Goal: Information Seeking & Learning: Learn about a topic

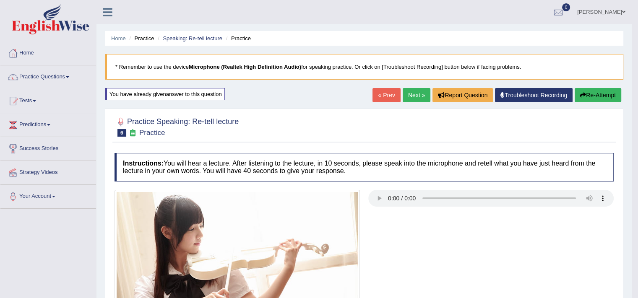
click at [420, 94] on link "Next »" at bounding box center [417, 95] width 28 height 14
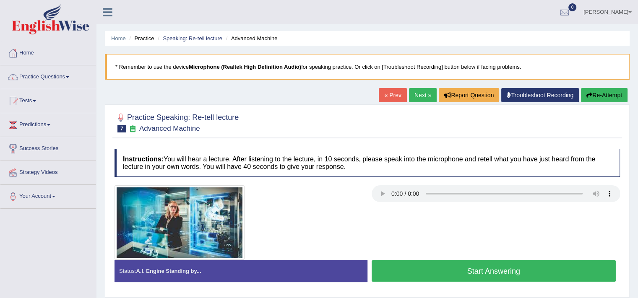
click at [418, 267] on button "Start Answering" at bounding box center [494, 271] width 245 height 21
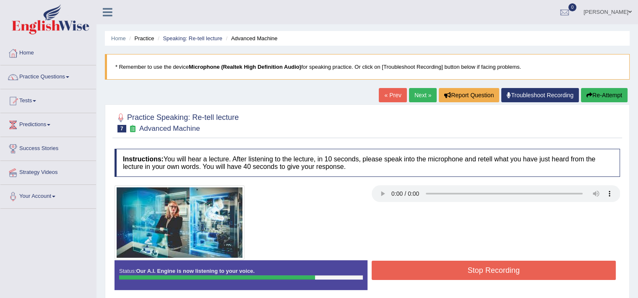
click at [418, 267] on button "Stop Recording" at bounding box center [494, 270] width 245 height 19
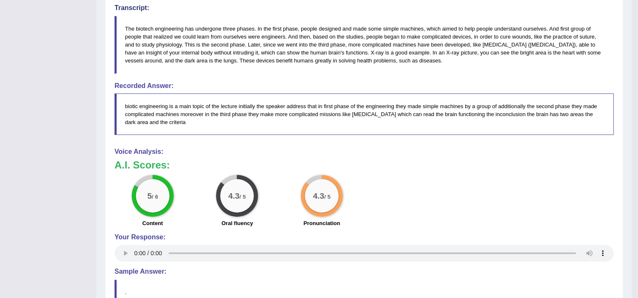
scroll to position [270, 0]
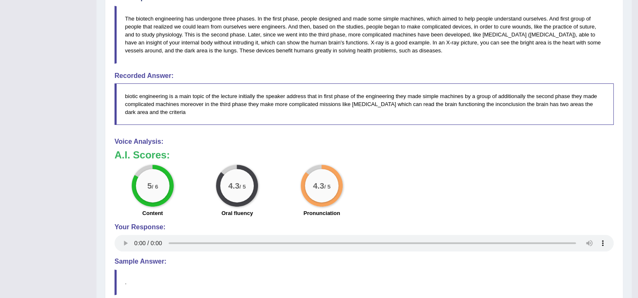
click at [480, 191] on div "5 / 6 Content 4.3 / 5 Oral fluency 4.3 / 5 Pronunciation" at bounding box center [364, 192] width 508 height 54
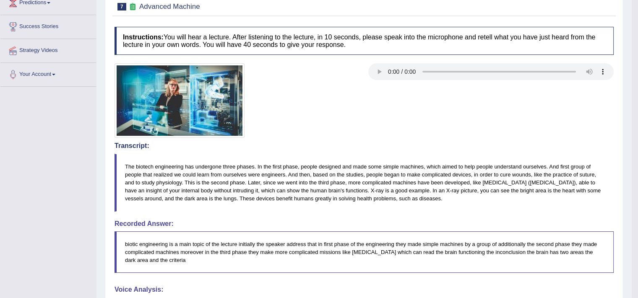
scroll to position [0, 0]
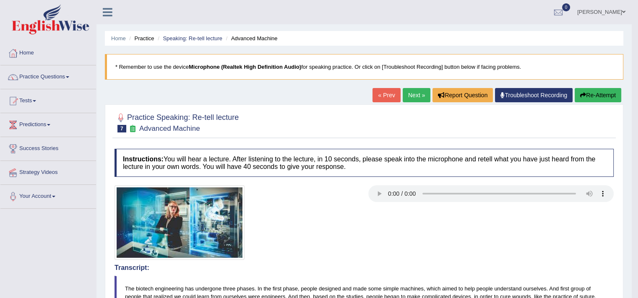
click at [410, 98] on link "Next »" at bounding box center [417, 95] width 28 height 14
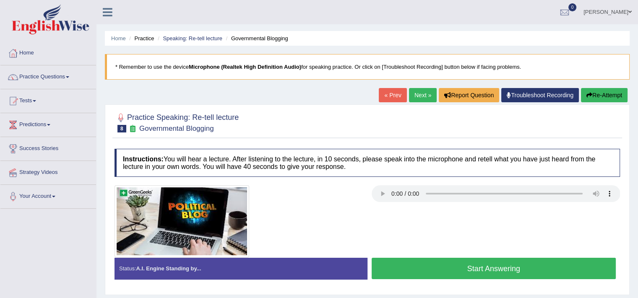
click at [479, 274] on button "Start Answering" at bounding box center [494, 268] width 245 height 21
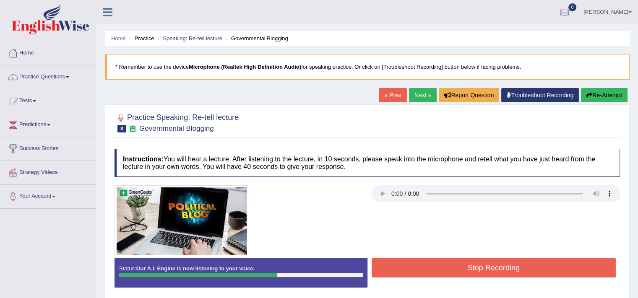
click at [524, 269] on button "Stop Recording" at bounding box center [494, 268] width 245 height 19
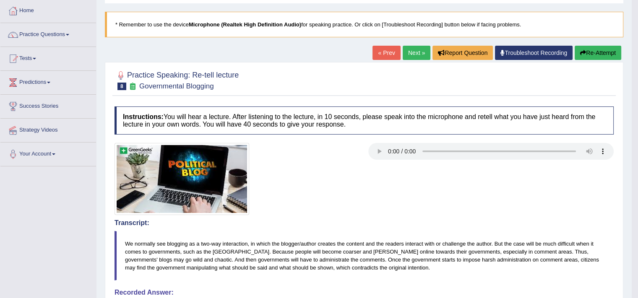
scroll to position [60, 0]
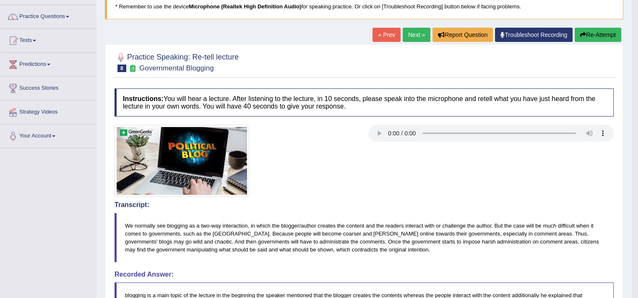
click at [378, 140] on div at bounding box center [364, 161] width 508 height 72
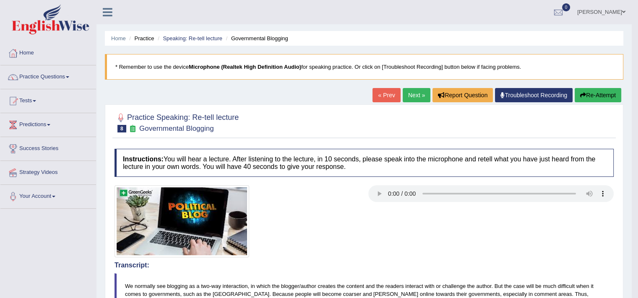
scroll to position [0, 0]
click at [203, 40] on link "Speaking: Re-tell lecture" at bounding box center [193, 38] width 60 height 6
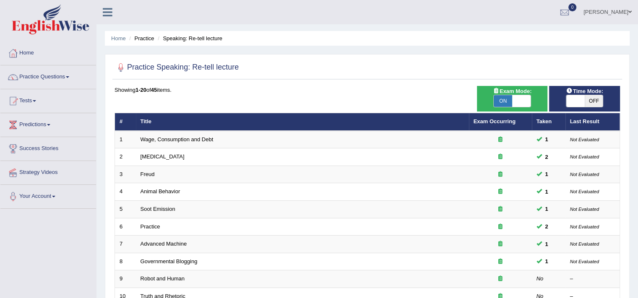
click at [144, 38] on li "Practice" at bounding box center [140, 38] width 27 height 8
click at [65, 78] on link "Practice Questions" at bounding box center [48, 75] width 96 height 21
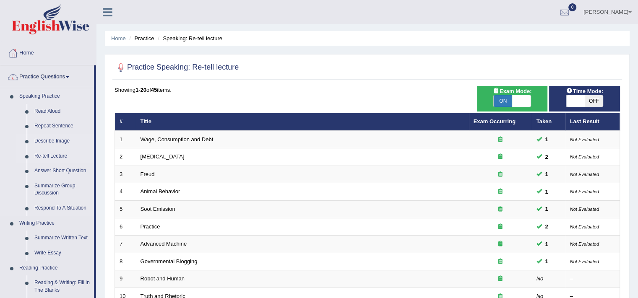
click at [60, 145] on link "Describe Image" at bounding box center [62, 141] width 63 height 15
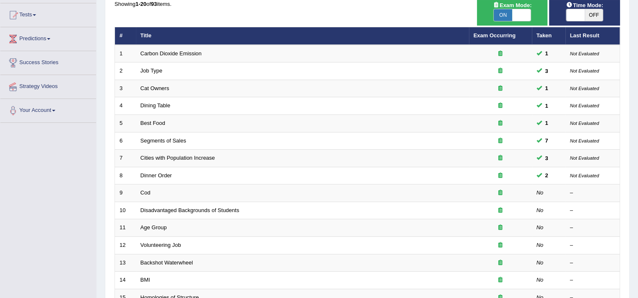
scroll to position [119, 0]
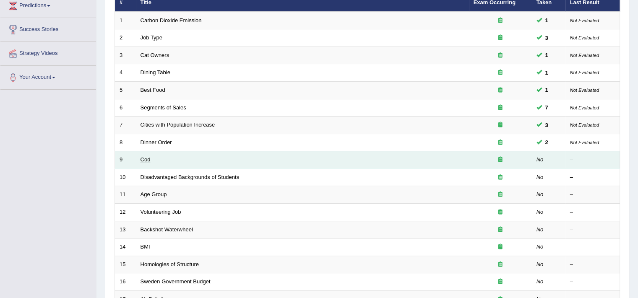
click at [141, 158] on link "Cod" at bounding box center [146, 160] width 10 height 6
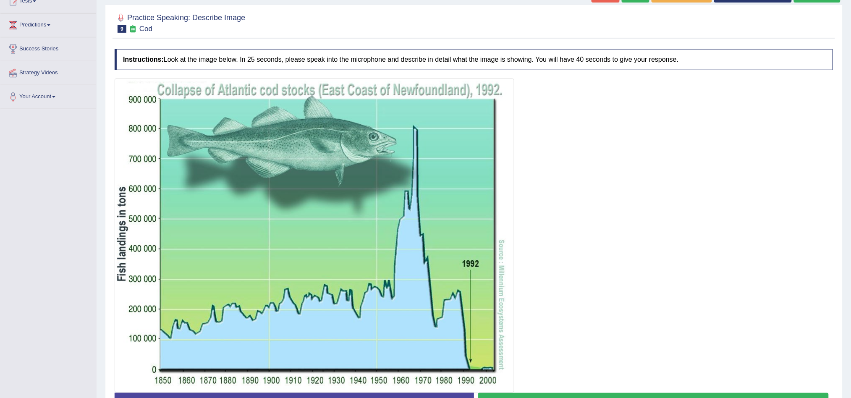
scroll to position [159, 0]
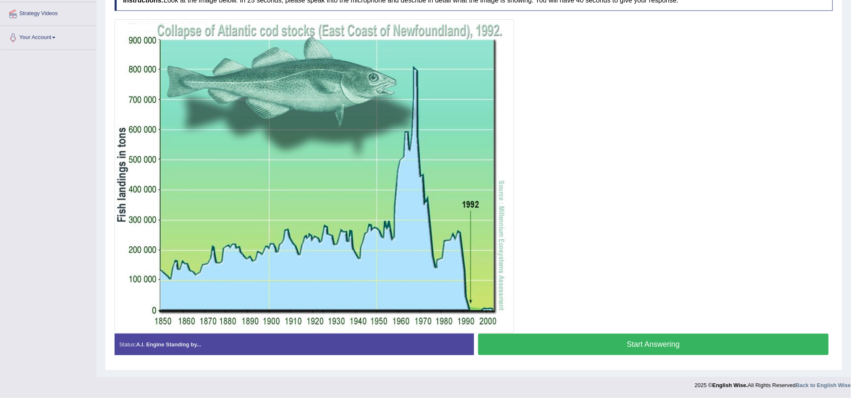
drag, startPoint x: 523, startPoint y: 179, endPoint x: 529, endPoint y: 206, distance: 27.2
click at [529, 206] on div at bounding box center [474, 176] width 718 height 314
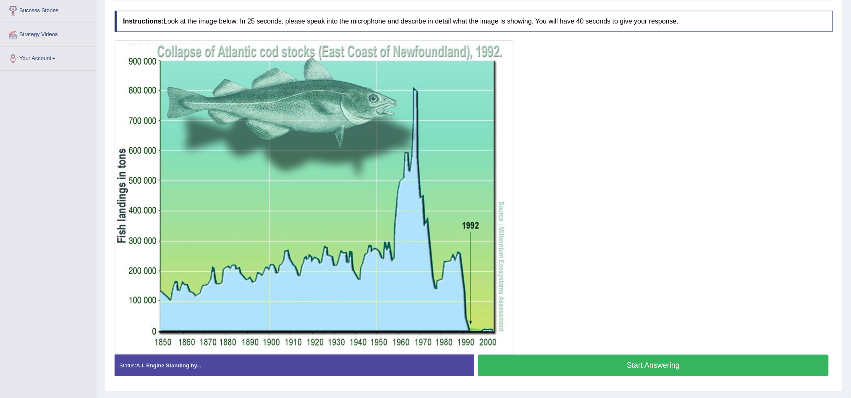
scroll to position [137, 0]
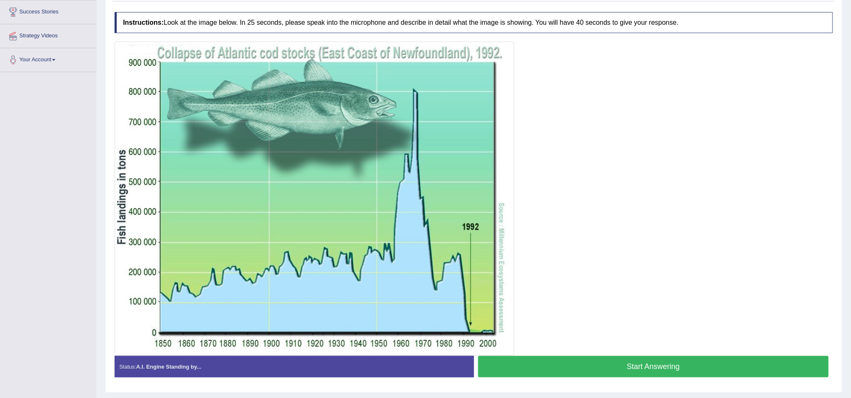
click at [621, 298] on button "Start Answering" at bounding box center [653, 366] width 351 height 21
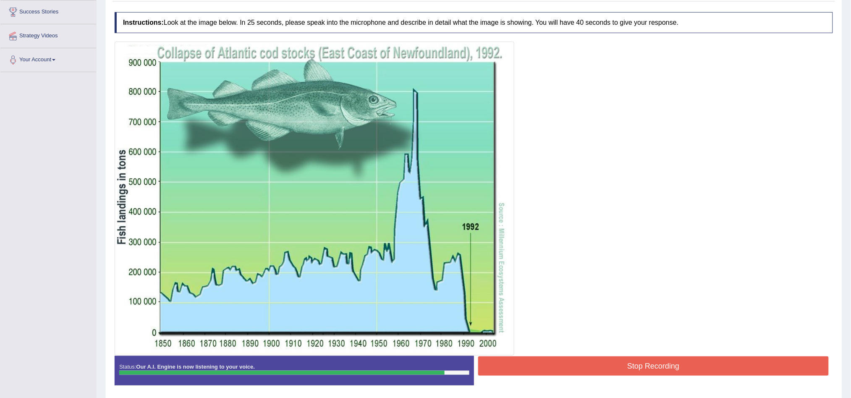
click at [621, 298] on button "Stop Recording" at bounding box center [653, 365] width 351 height 19
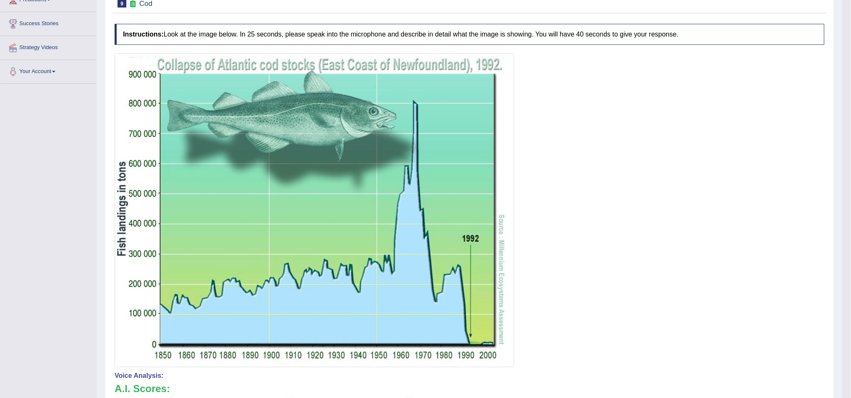
scroll to position [109, 0]
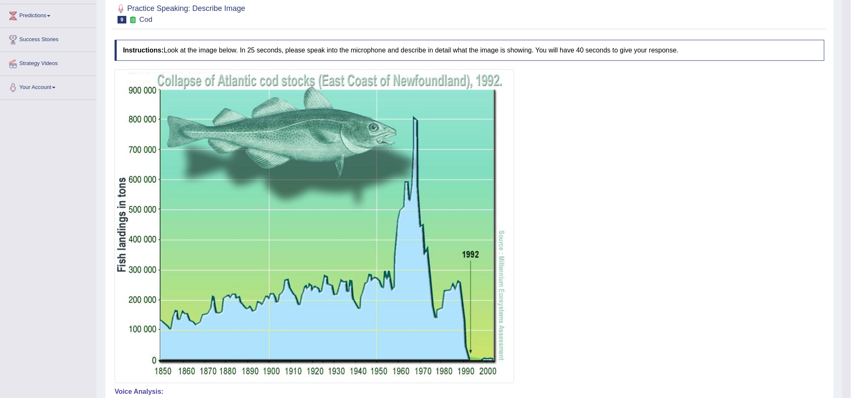
click at [638, 203] on div at bounding box center [470, 226] width 710 height 314
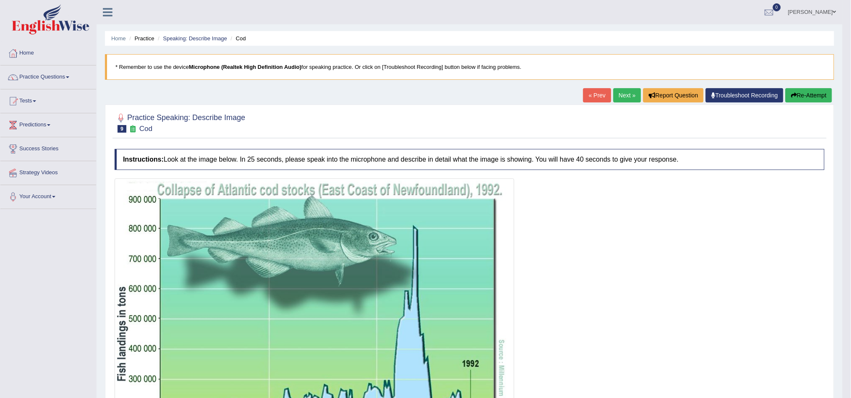
click at [623, 87] on div "Home Practice Speaking: Describe Image Cod * Remember to use the device Microph…" at bounding box center [470, 357] width 746 height 714
click at [625, 100] on link "Next »" at bounding box center [627, 95] width 28 height 14
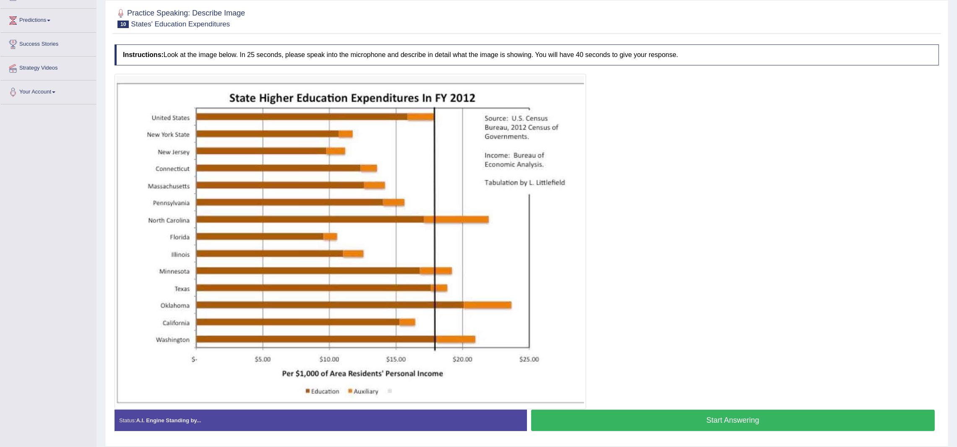
click at [740, 420] on button "Start Answering" at bounding box center [733, 420] width 404 height 21
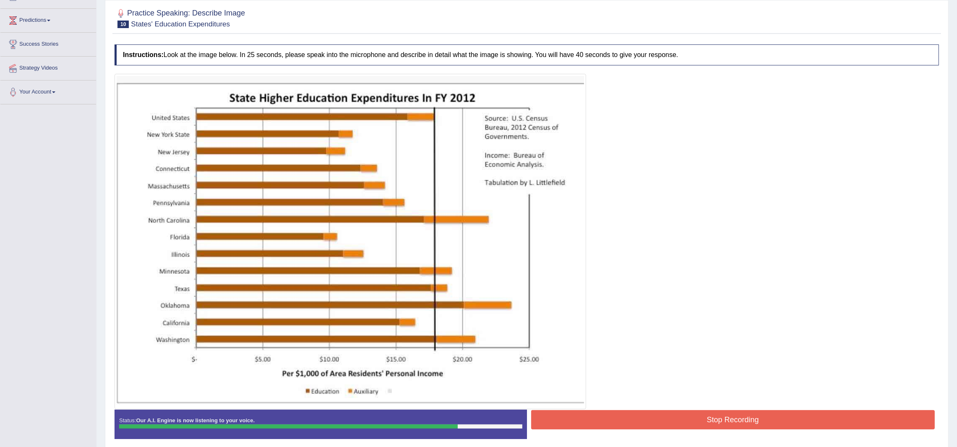
click at [740, 420] on button "Stop Recording" at bounding box center [733, 420] width 404 height 19
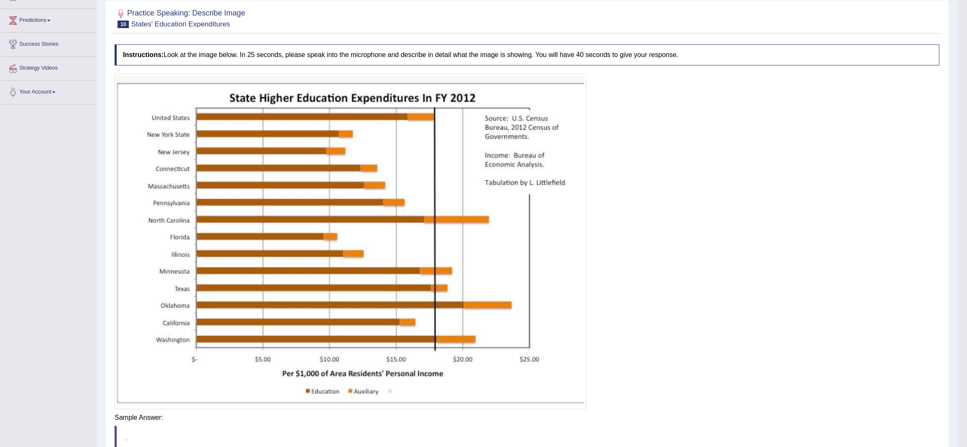
click at [740, 420] on div "Instructions: Look at the image below. In 25 seconds, please speak into the mic…" at bounding box center [526, 278] width 829 height 477
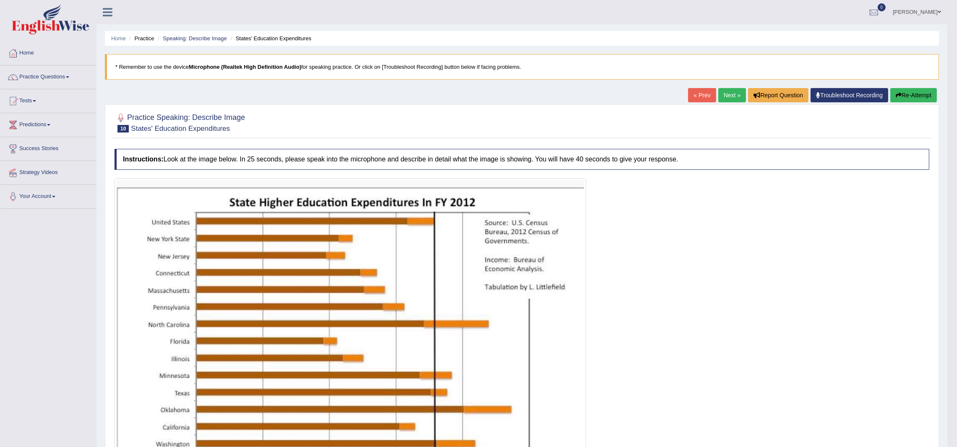
click at [928, 102] on button "Re-Attempt" at bounding box center [914, 95] width 47 height 14
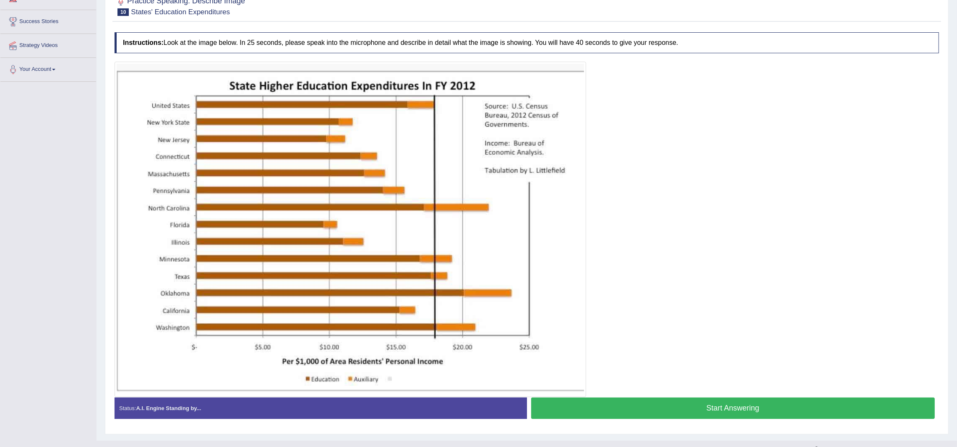
click at [646, 407] on button "Start Answering" at bounding box center [733, 408] width 404 height 21
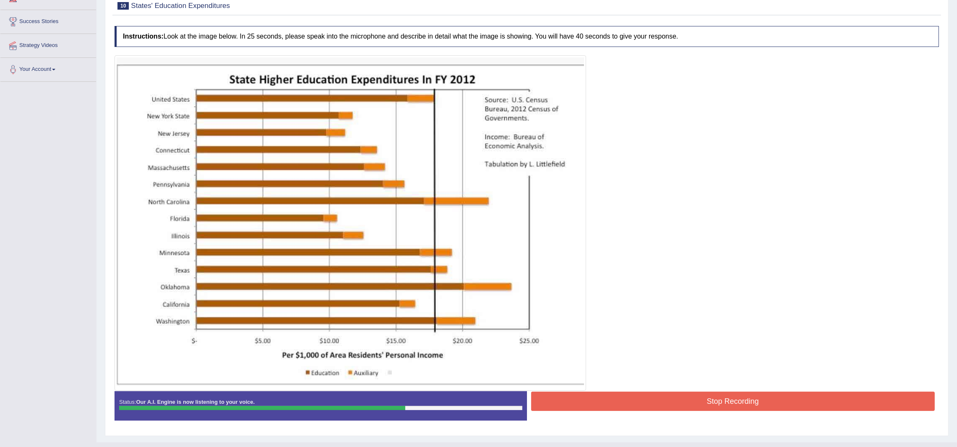
click at [721, 399] on button "Stop Recording" at bounding box center [733, 401] width 404 height 19
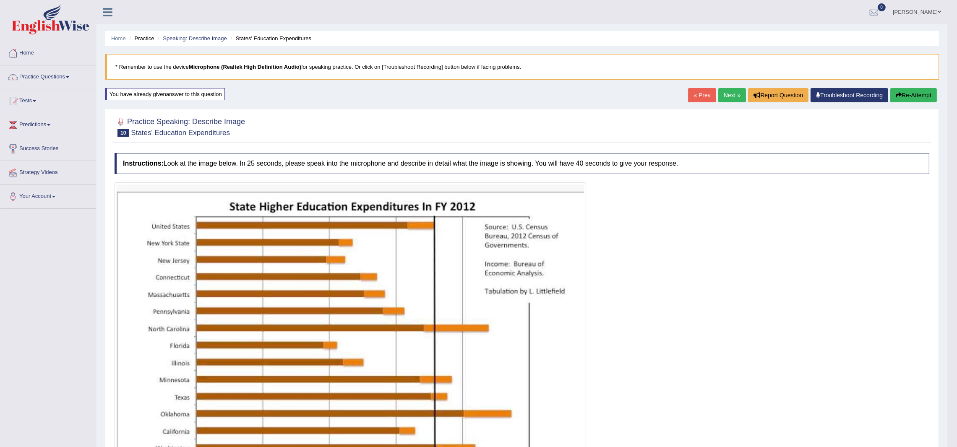
click at [908, 97] on button "Re-Attempt" at bounding box center [914, 95] width 47 height 14
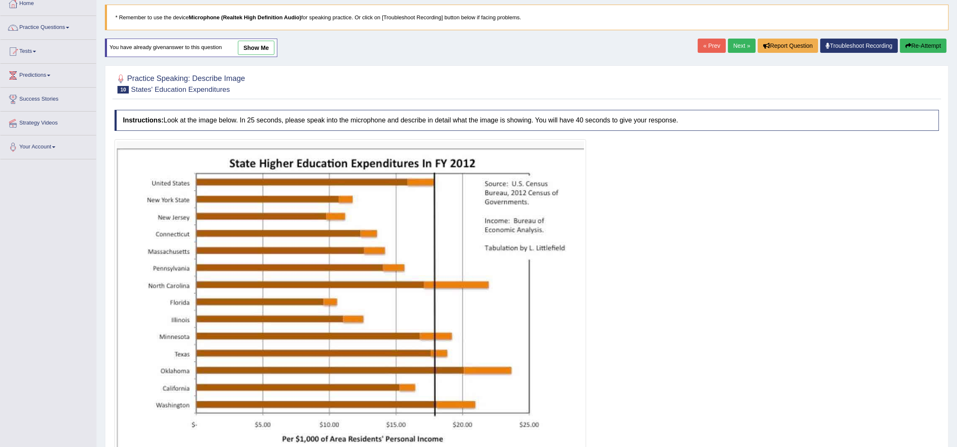
scroll to position [123, 0]
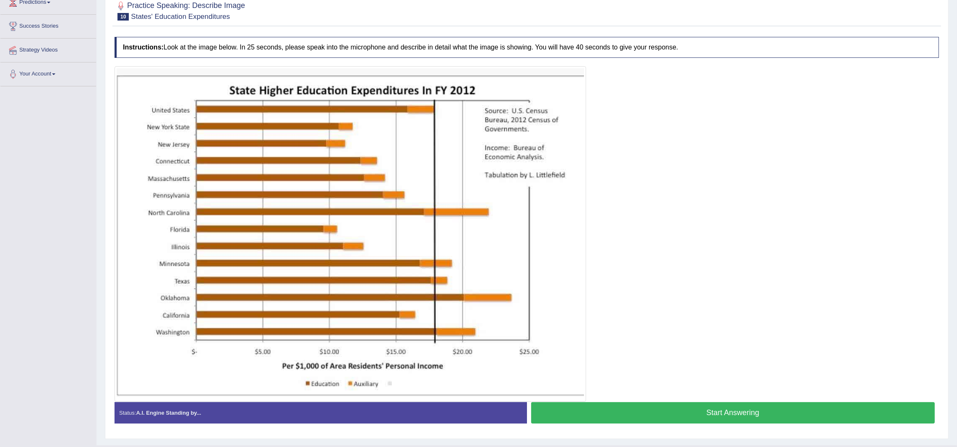
click at [722, 407] on button "Start Answering" at bounding box center [733, 413] width 404 height 21
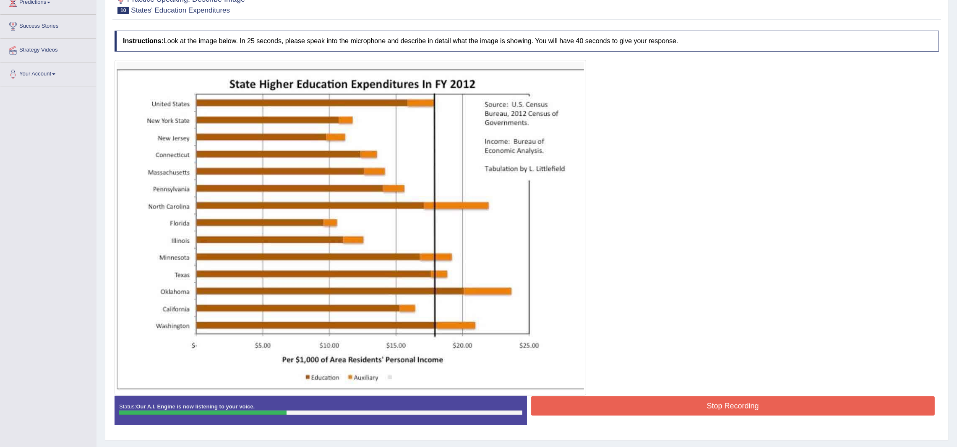
click at [722, 407] on button "Stop Recording" at bounding box center [733, 406] width 404 height 19
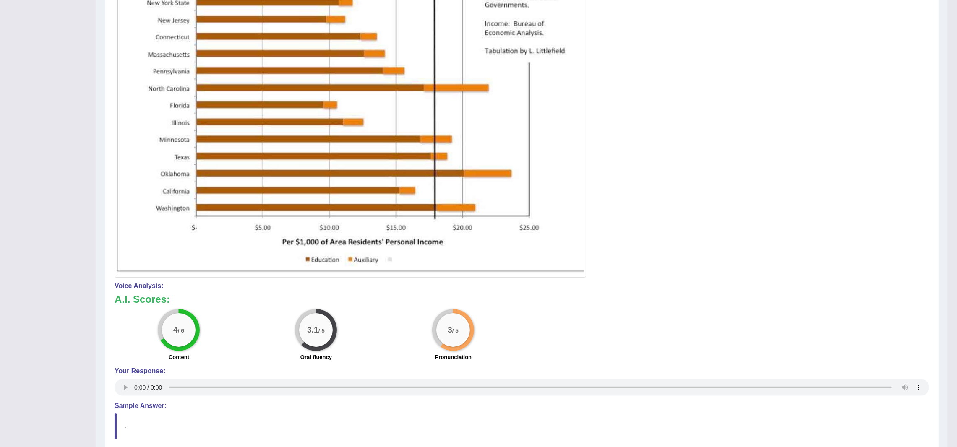
scroll to position [0, 0]
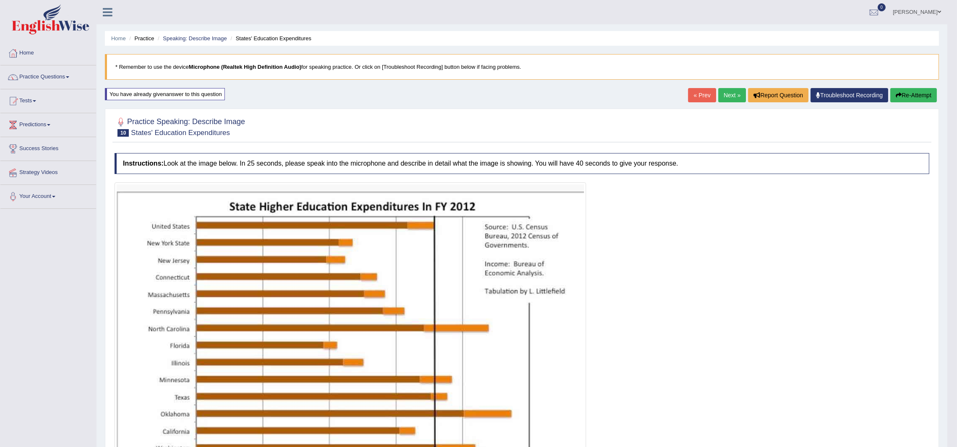
click at [911, 106] on div "Home Practice Speaking: Describe Image States' Education Expenditures * Remembe…" at bounding box center [522, 370] width 851 height 740
click at [911, 95] on button "Re-Attempt" at bounding box center [914, 95] width 47 height 14
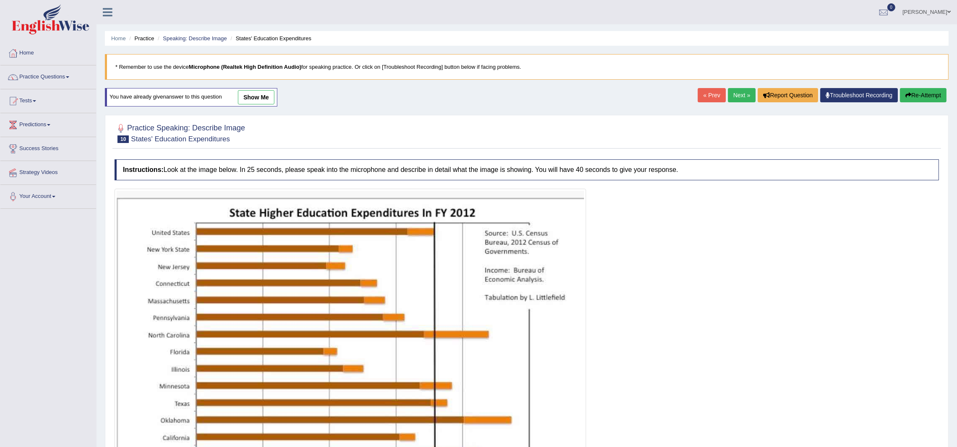
scroll to position [143, 0]
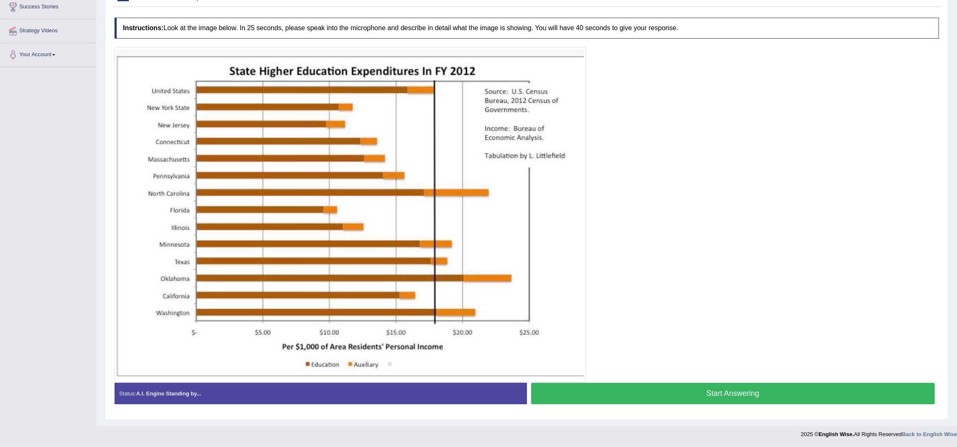
click at [630, 402] on button "Start Answering" at bounding box center [733, 393] width 404 height 21
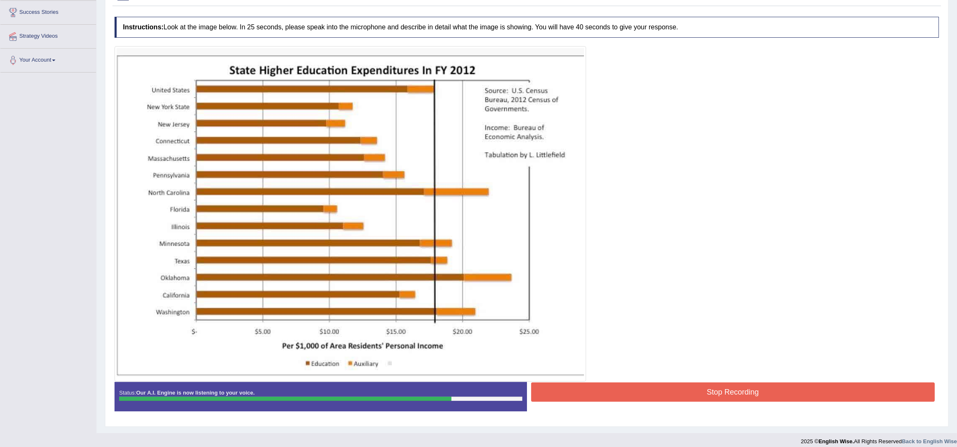
click at [677, 381] on div at bounding box center [527, 214] width 825 height 336
click at [678, 398] on button "Stop Recording" at bounding box center [733, 392] width 404 height 19
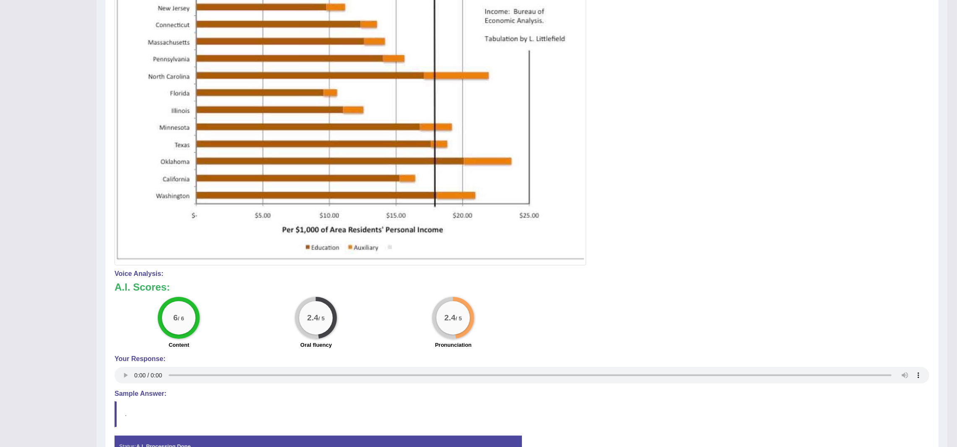
scroll to position [268, 0]
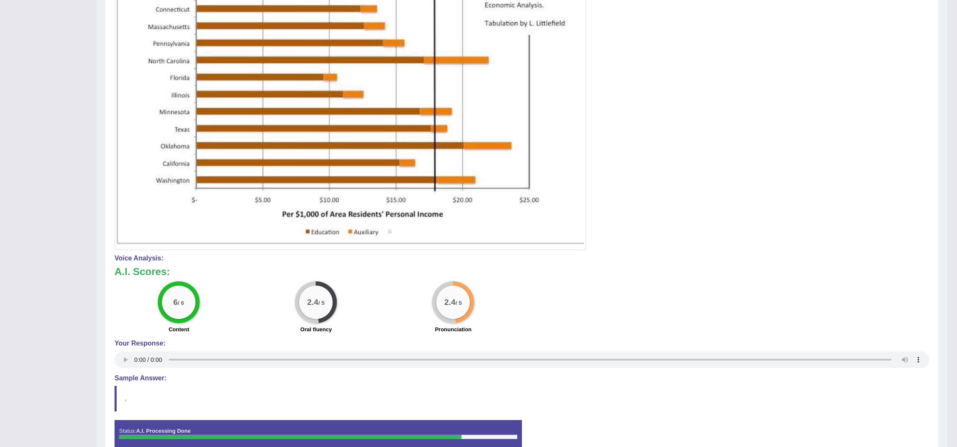
click at [117, 370] on div "Your Response:" at bounding box center [522, 355] width 815 height 31
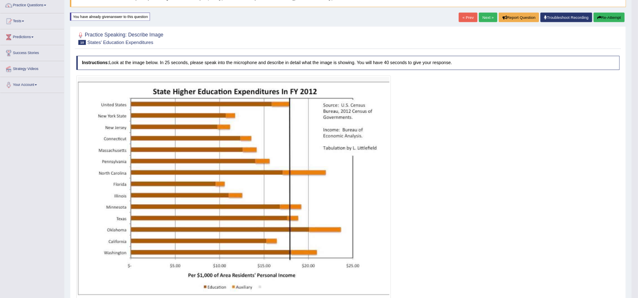
scroll to position [0, 0]
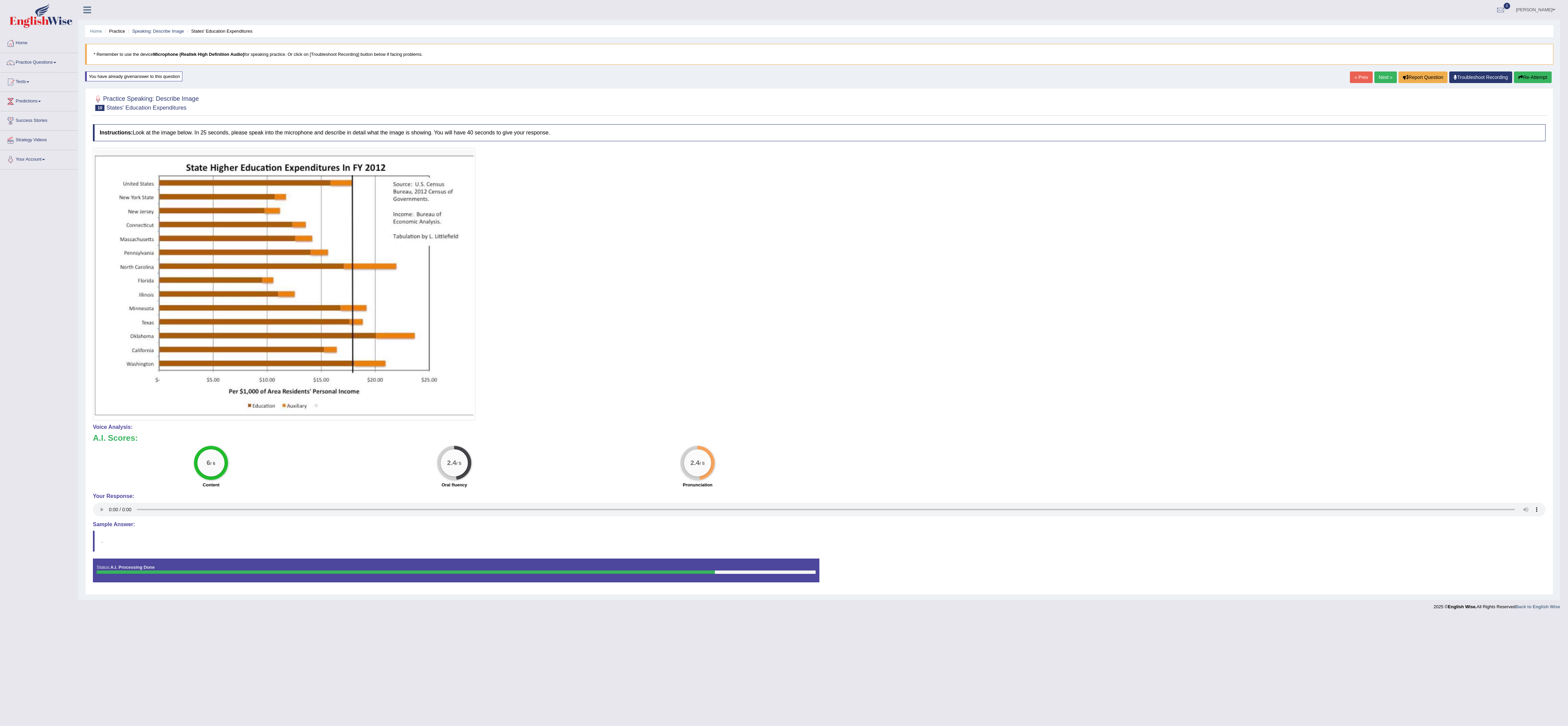
drag, startPoint x: 1319, startPoint y: 14, endPoint x: 1319, endPoint y: -8, distance: 22.0
click at [776, 0] on html "Toggle navigation Home Practice Questions Speaking Practice Read Aloud Repeat S…" at bounding box center [784, 363] width 1568 height 726
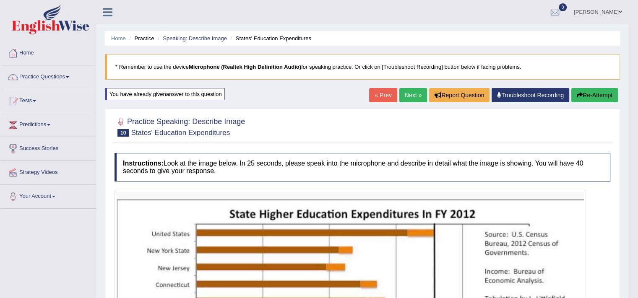
click at [148, 38] on li "Practice" at bounding box center [140, 38] width 27 height 8
click at [44, 73] on link "Practice Questions" at bounding box center [48, 75] width 96 height 21
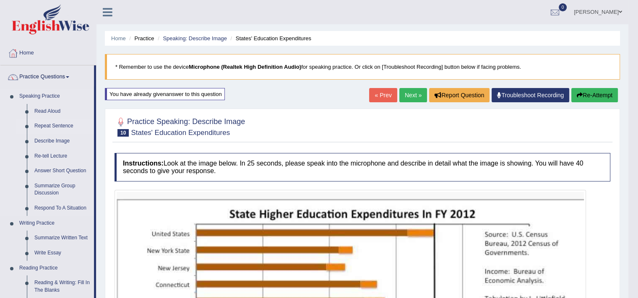
click at [51, 127] on link "Repeat Sentence" at bounding box center [62, 126] width 63 height 15
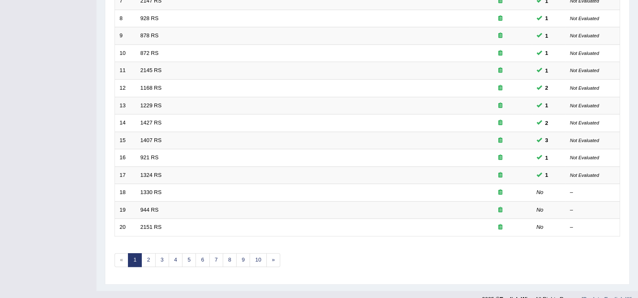
scroll to position [255, 0]
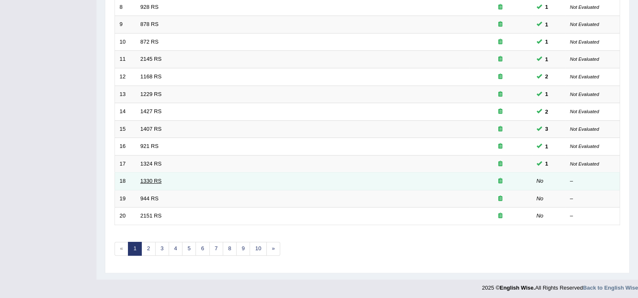
click at [153, 180] on link "1330 RS" at bounding box center [151, 181] width 21 height 6
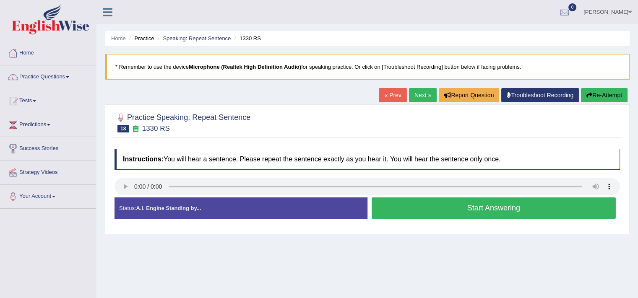
click at [486, 207] on button "Start Answering" at bounding box center [494, 208] width 245 height 21
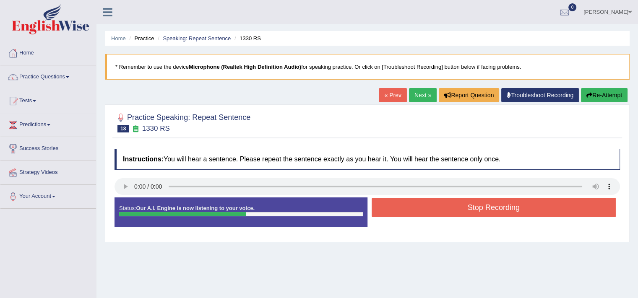
click at [486, 207] on button "Stop Recording" at bounding box center [494, 207] width 245 height 19
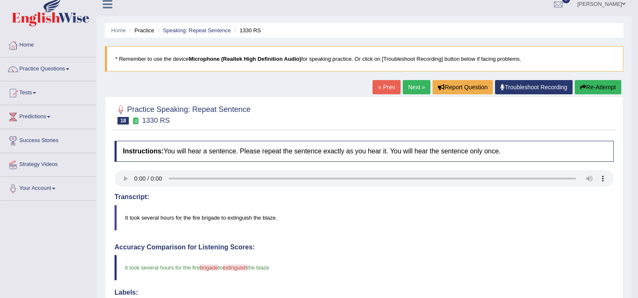
scroll to position [1, 0]
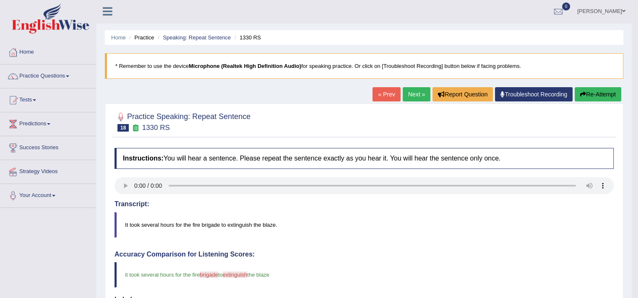
click at [415, 94] on link "Next »" at bounding box center [417, 94] width 28 height 14
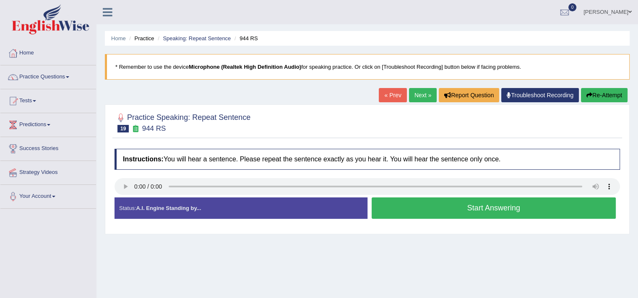
click at [490, 211] on button "Start Answering" at bounding box center [494, 208] width 245 height 21
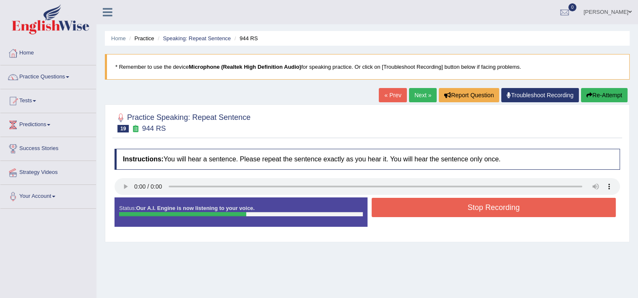
click at [490, 211] on button "Stop Recording" at bounding box center [494, 207] width 245 height 19
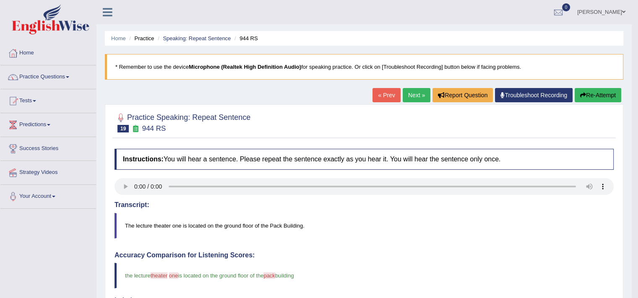
click at [403, 89] on link "Next »" at bounding box center [417, 95] width 28 height 14
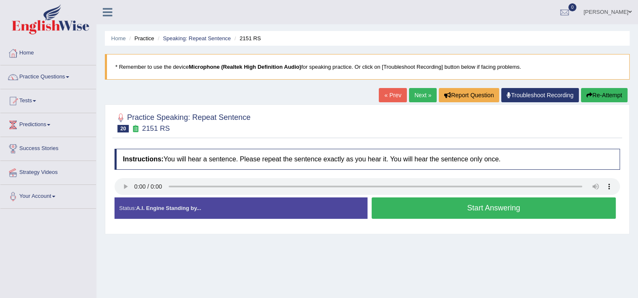
click at [421, 212] on button "Start Answering" at bounding box center [494, 208] width 245 height 21
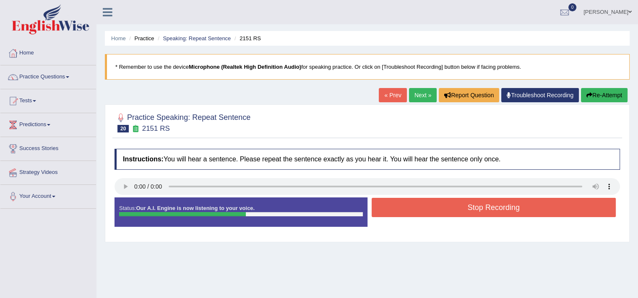
click at [421, 212] on button "Stop Recording" at bounding box center [494, 207] width 245 height 19
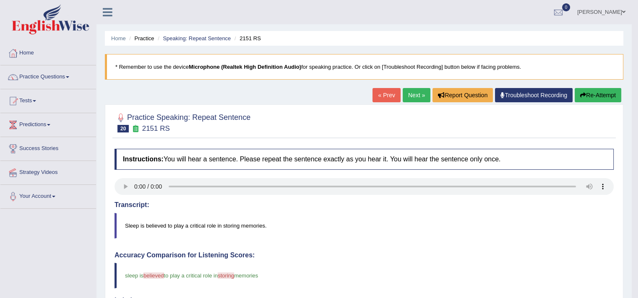
click at [415, 97] on link "Next »" at bounding box center [417, 95] width 28 height 14
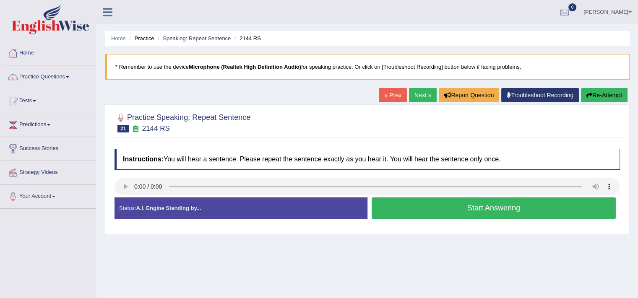
click at [493, 202] on button "Start Answering" at bounding box center [494, 208] width 245 height 21
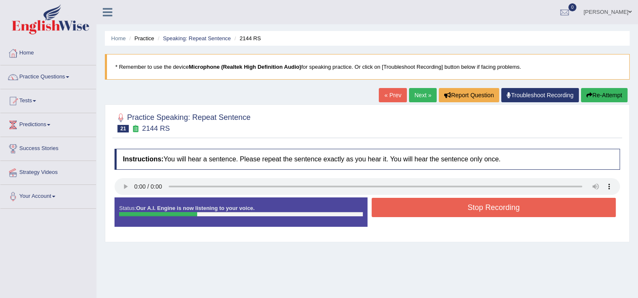
click at [493, 202] on button "Stop Recording" at bounding box center [494, 207] width 245 height 19
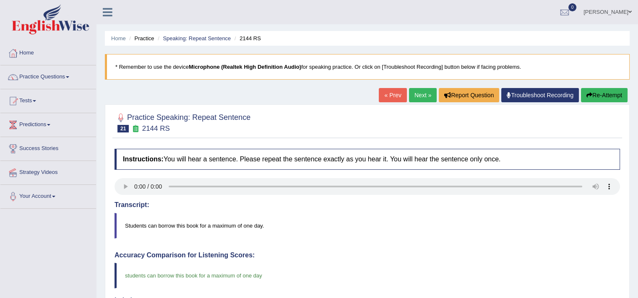
click at [427, 100] on link "Next »" at bounding box center [423, 95] width 28 height 14
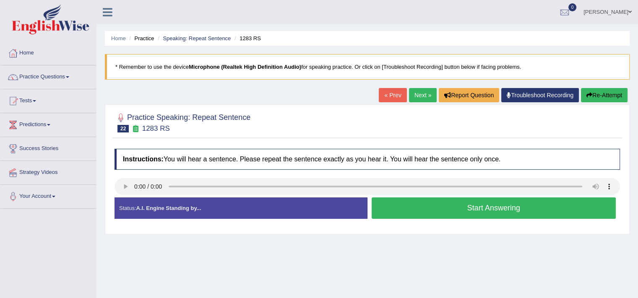
click at [455, 209] on button "Start Answering" at bounding box center [494, 208] width 245 height 21
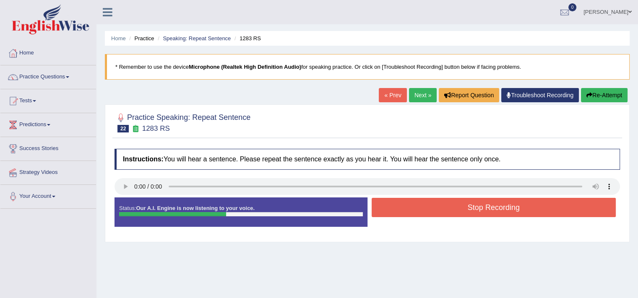
click at [455, 209] on button "Stop Recording" at bounding box center [494, 207] width 245 height 19
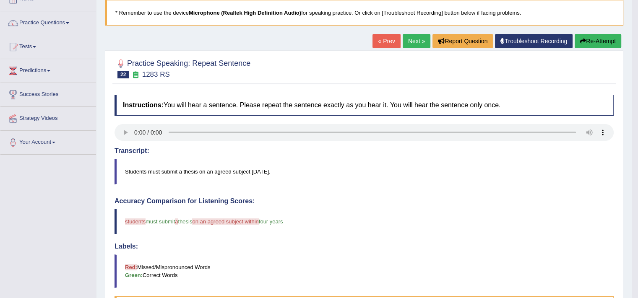
scroll to position [44, 0]
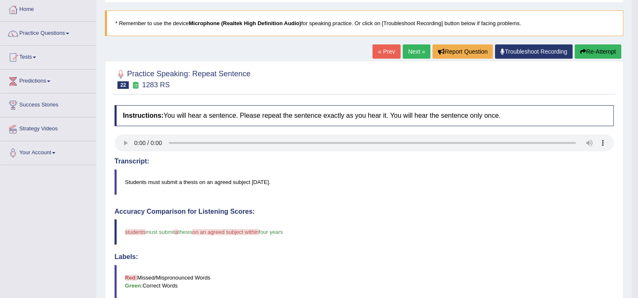
click at [583, 57] on button "Re-Attempt" at bounding box center [598, 51] width 47 height 14
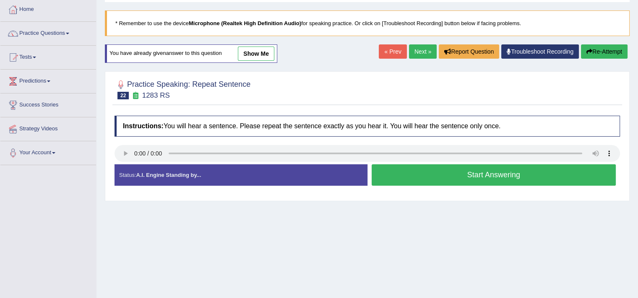
click at [494, 177] on button "Start Answering" at bounding box center [494, 175] width 245 height 21
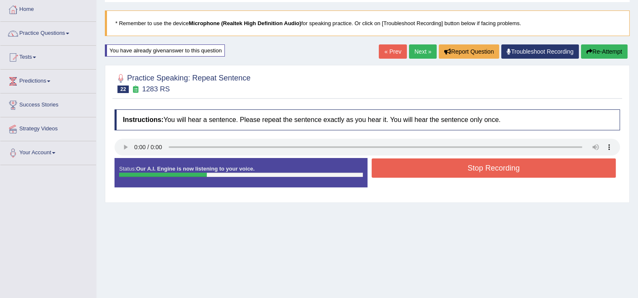
click at [494, 177] on div "Stop Recording" at bounding box center [494, 169] width 253 height 21
click at [494, 169] on button "Stop Recording" at bounding box center [494, 168] width 245 height 19
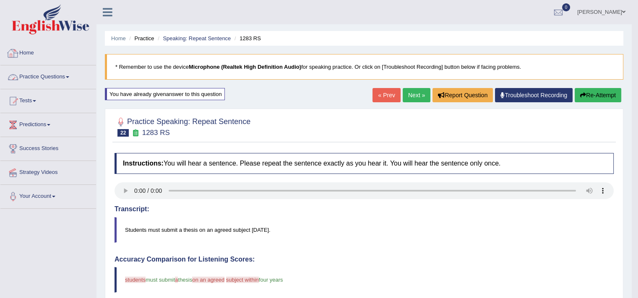
click at [62, 70] on link "Practice Questions" at bounding box center [48, 75] width 96 height 21
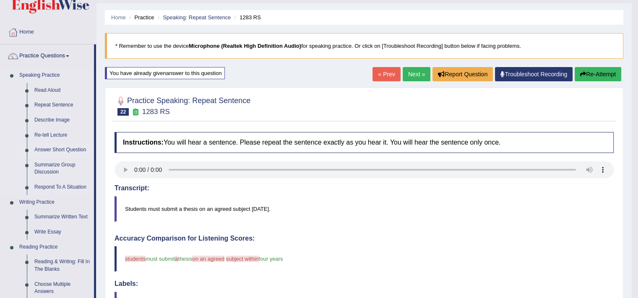
scroll to position [72, 0]
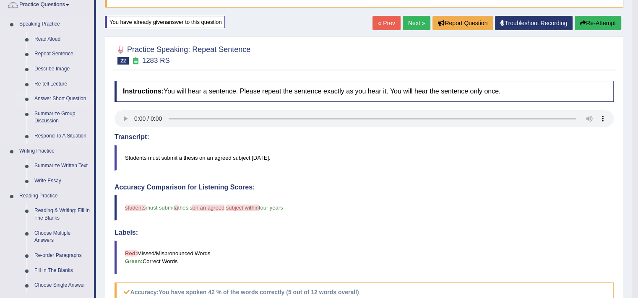
click at [56, 98] on link "Answer Short Question" at bounding box center [62, 99] width 63 height 15
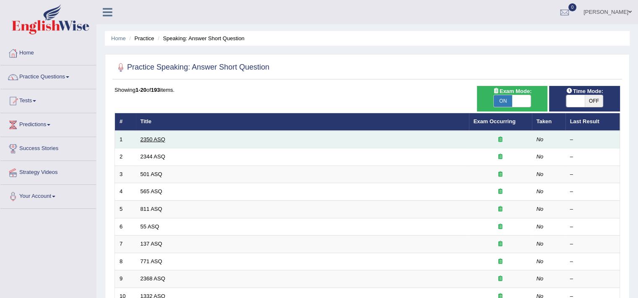
click at [164, 136] on link "2350 ASQ" at bounding box center [153, 139] width 25 height 6
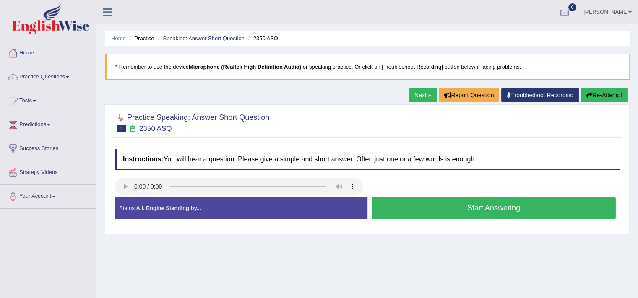
click at [471, 207] on button "Start Answering" at bounding box center [494, 208] width 245 height 21
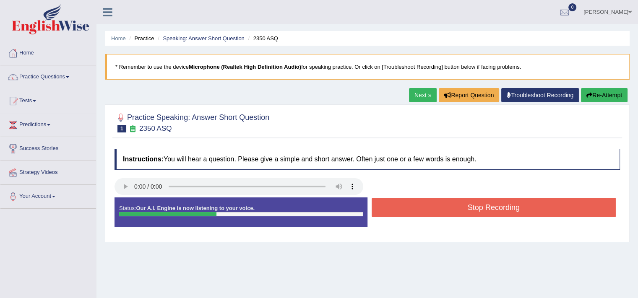
click at [471, 207] on button "Stop Recording" at bounding box center [494, 207] width 245 height 19
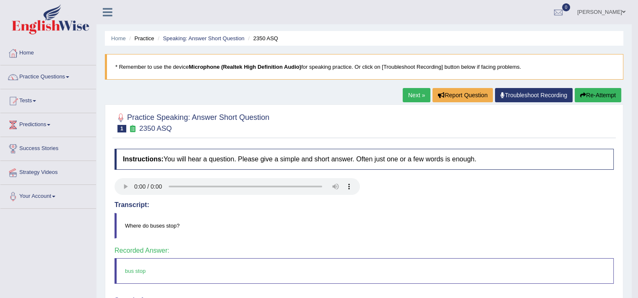
click at [408, 95] on link "Next »" at bounding box center [417, 95] width 28 height 14
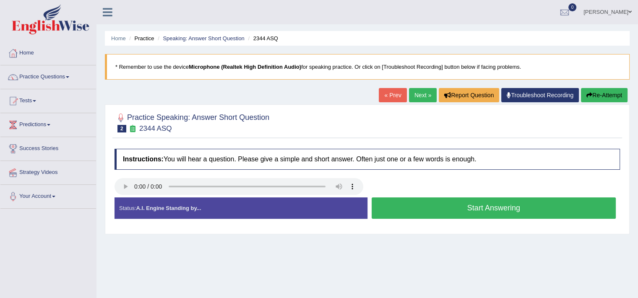
click at [500, 210] on button "Start Answering" at bounding box center [494, 208] width 245 height 21
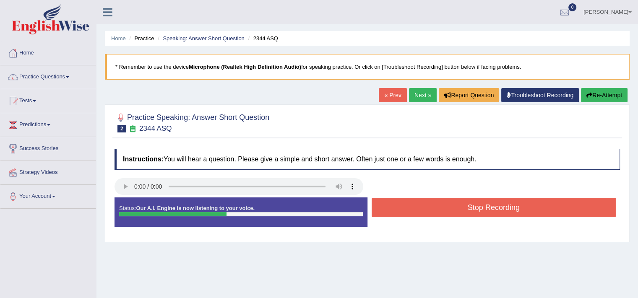
click at [500, 210] on button "Stop Recording" at bounding box center [494, 207] width 245 height 19
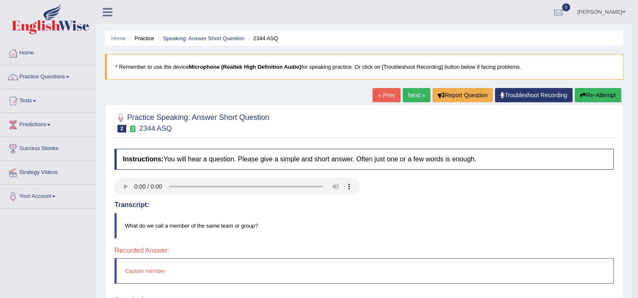
click at [419, 101] on link "Next »" at bounding box center [417, 95] width 28 height 14
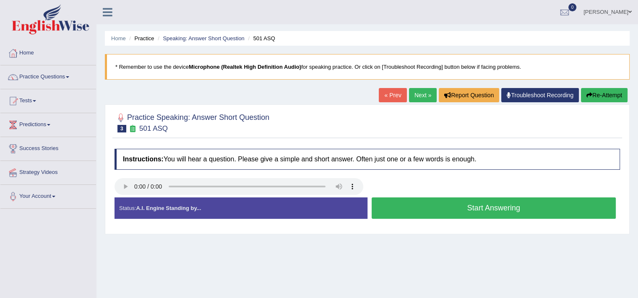
click at [483, 210] on button "Start Answering" at bounding box center [494, 208] width 245 height 21
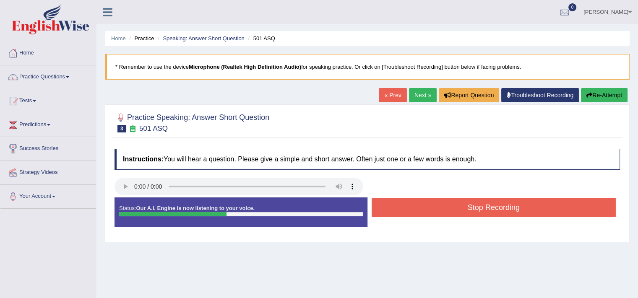
click at [483, 210] on button "Stop Recording" at bounding box center [494, 207] width 245 height 19
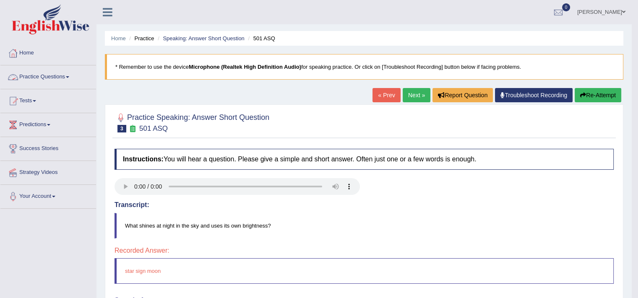
click at [34, 77] on link "Practice Questions" at bounding box center [48, 75] width 96 height 21
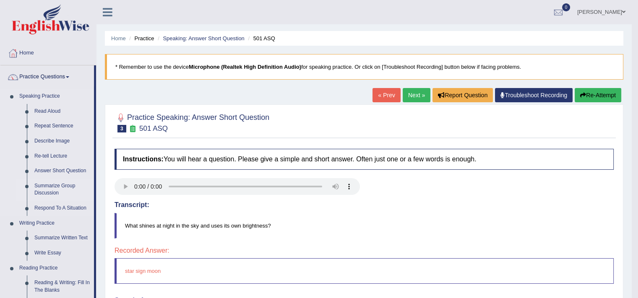
click at [57, 188] on link "Summarize Group Discussion" at bounding box center [62, 190] width 63 height 22
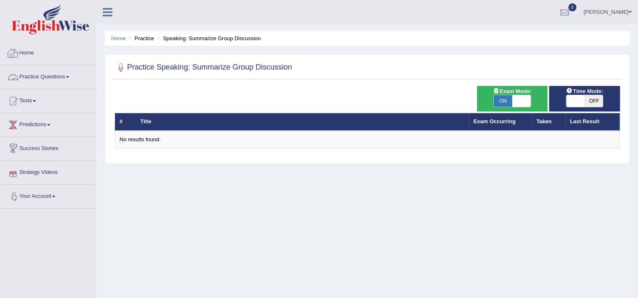
click at [42, 73] on link "Practice Questions" at bounding box center [48, 75] width 96 height 21
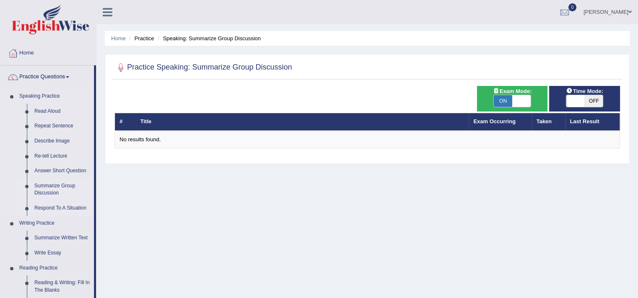
click at [51, 210] on link "Respond To A Situation" at bounding box center [62, 208] width 63 height 15
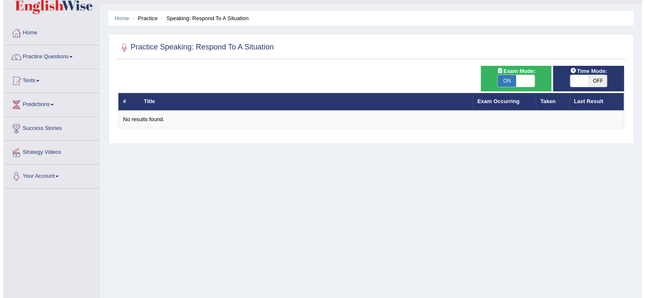
scroll to position [66, 0]
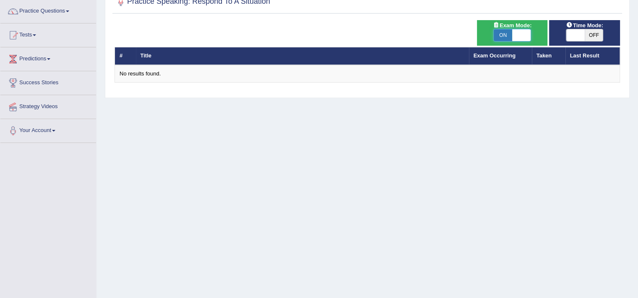
click at [524, 33] on span at bounding box center [522, 35] width 18 height 12
checkbox input "false"
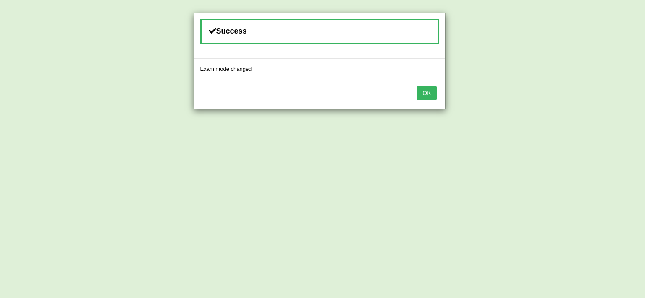
click at [433, 88] on button "OK" at bounding box center [426, 93] width 19 height 14
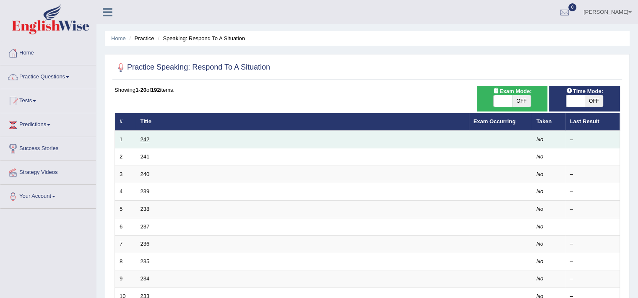
click at [145, 137] on link "242" at bounding box center [145, 139] width 9 height 6
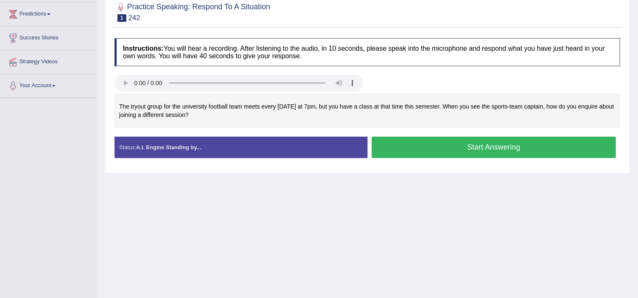
click at [478, 147] on button "Start Answering" at bounding box center [494, 147] width 245 height 21
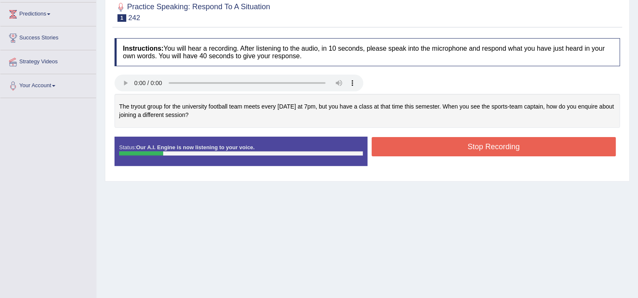
click at [478, 147] on button "Stop Recording" at bounding box center [494, 146] width 245 height 19
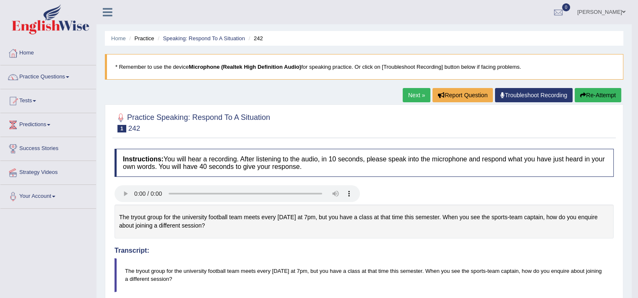
click at [611, 97] on button "Re-Attempt" at bounding box center [598, 95] width 47 height 14
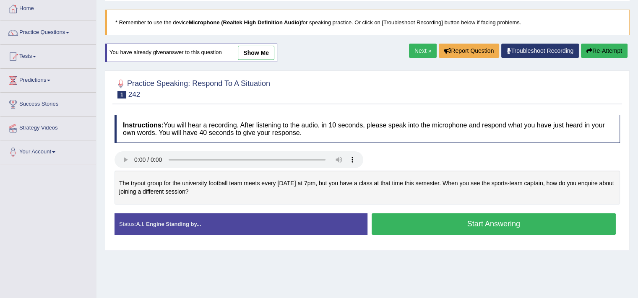
scroll to position [60, 0]
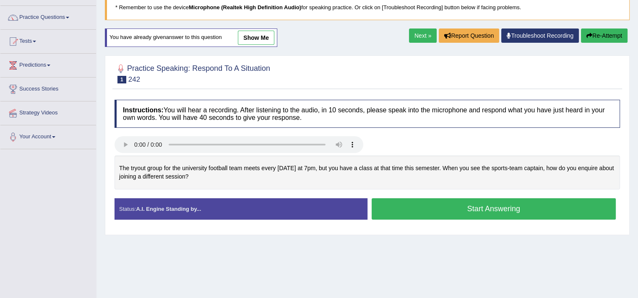
click at [429, 210] on button "Start Answering" at bounding box center [494, 209] width 245 height 21
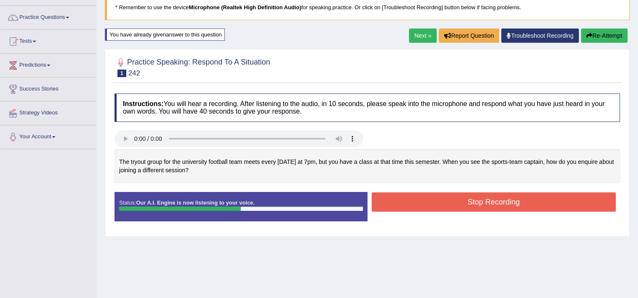
click at [512, 204] on button "Stop Recording" at bounding box center [494, 202] width 245 height 19
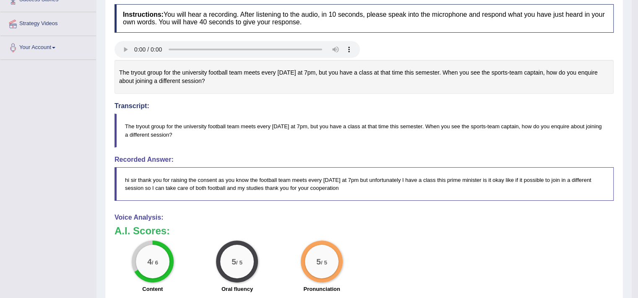
scroll to position [0, 0]
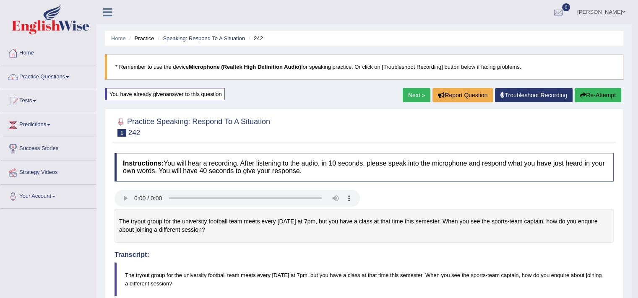
click at [418, 94] on link "Next »" at bounding box center [417, 95] width 28 height 14
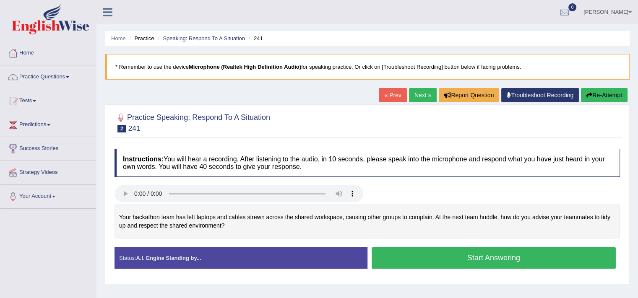
click at [502, 263] on button "Start Answering" at bounding box center [494, 258] width 245 height 21
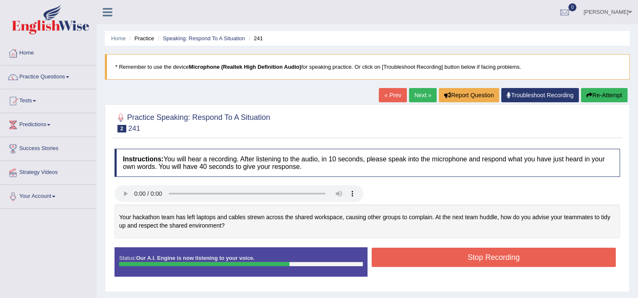
click at [536, 256] on button "Stop Recording" at bounding box center [494, 257] width 245 height 19
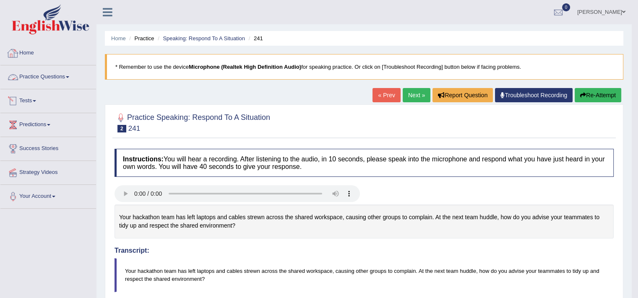
click at [42, 81] on link "Practice Questions" at bounding box center [48, 75] width 96 height 21
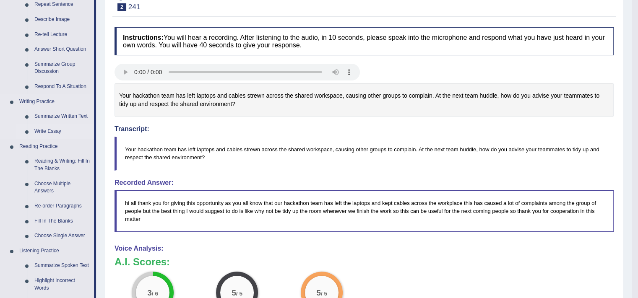
scroll to position [349, 0]
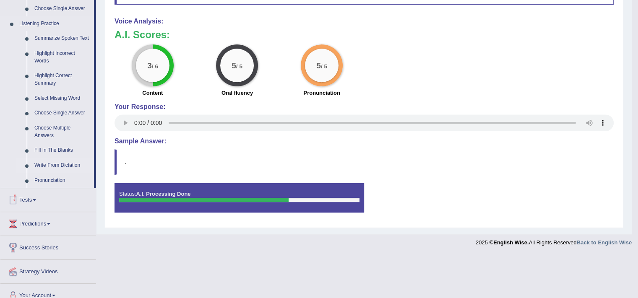
click at [59, 167] on link "Write From Dictation" at bounding box center [62, 165] width 63 height 15
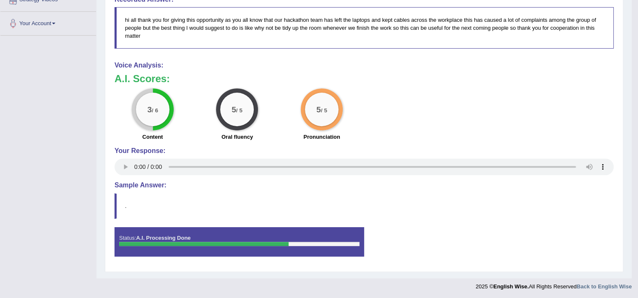
scroll to position [114, 0]
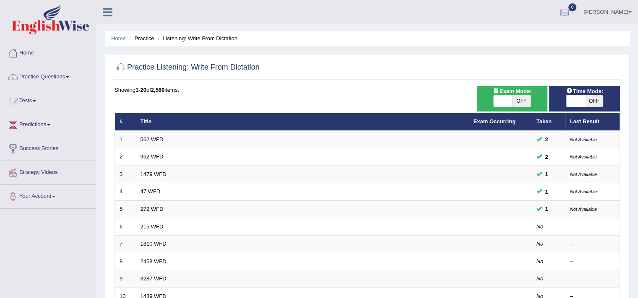
click at [517, 102] on span "OFF" at bounding box center [522, 101] width 18 height 12
checkbox input "true"
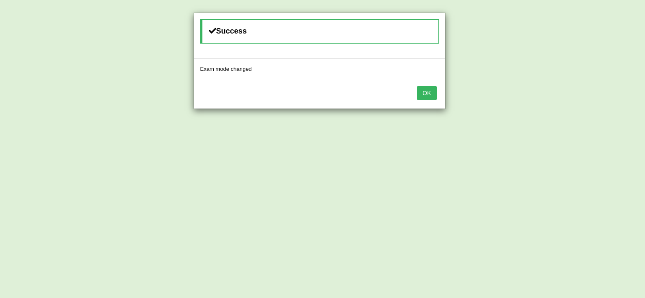
click at [424, 94] on button "OK" at bounding box center [426, 93] width 19 height 14
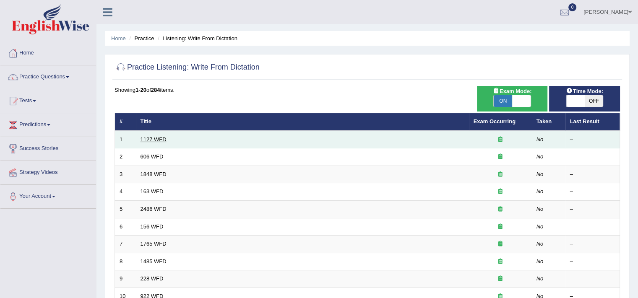
click at [149, 139] on link "1127 WFD" at bounding box center [154, 139] width 26 height 6
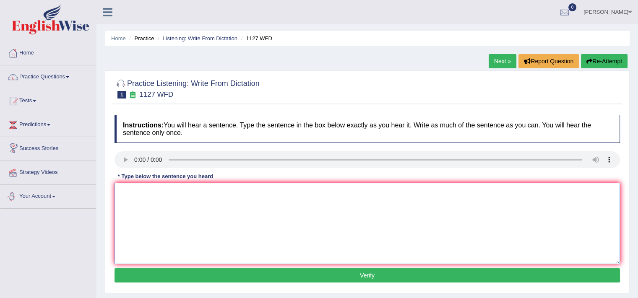
click at [169, 233] on textarea at bounding box center [368, 223] width 506 height 81
type textarea "a"
type textarea "A university an degree is an a requirement for many professions profession."
click at [302, 273] on button "Verify" at bounding box center [368, 276] width 506 height 14
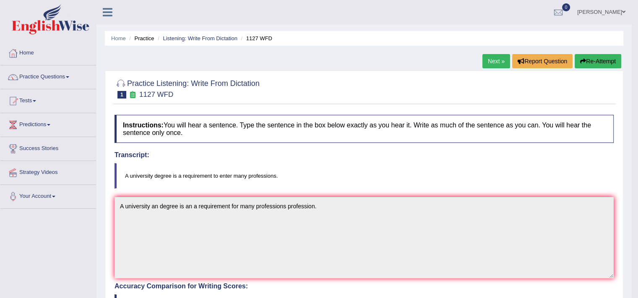
click at [491, 62] on link "Next »" at bounding box center [497, 61] width 28 height 14
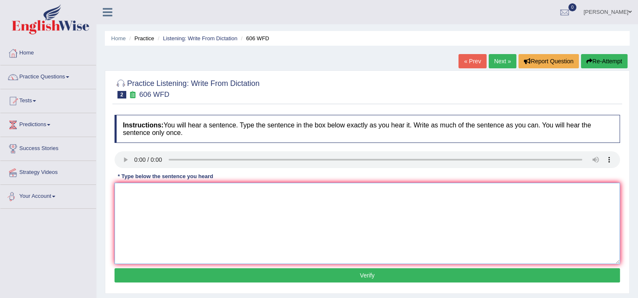
click at [120, 214] on textarea at bounding box center [368, 223] width 506 height 81
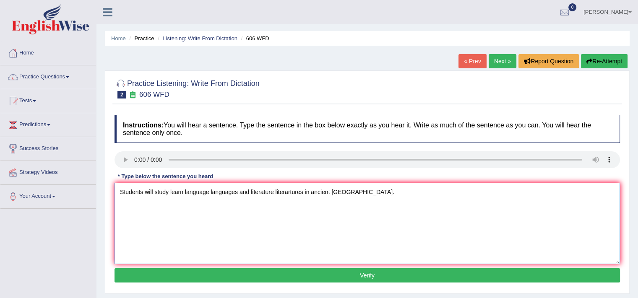
type textarea "Students will study learn language languages and literature literartures in anc…"
click at [312, 277] on button "Verify" at bounding box center [368, 276] width 506 height 14
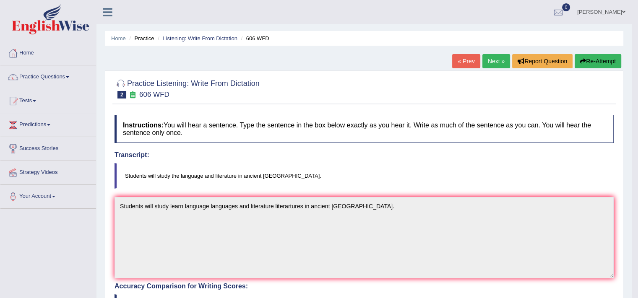
click at [74, 218] on div "Toggle navigation Home Practice Questions Speaking Practice Read Aloud Repeat S…" at bounding box center [316, 269] width 632 height 539
drag, startPoint x: 74, startPoint y: 218, endPoint x: 189, endPoint y: 240, distance: 117.1
click at [76, 217] on div "Toggle navigation Home Practice Questions Speaking Practice Read Aloud Repeat S…" at bounding box center [316, 269] width 632 height 539
click at [586, 58] on button "Re-Attempt" at bounding box center [598, 61] width 47 height 14
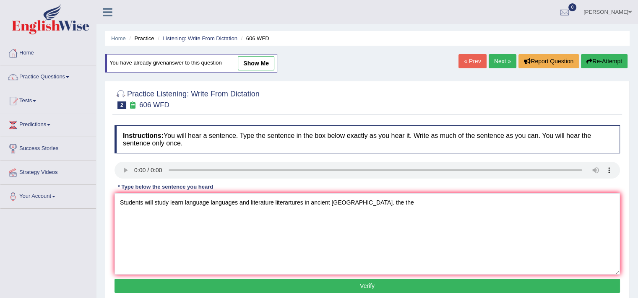
type textarea "Students will study learn language languages and literature literartures in anc…"
click at [300, 285] on button "Verify" at bounding box center [368, 286] width 506 height 14
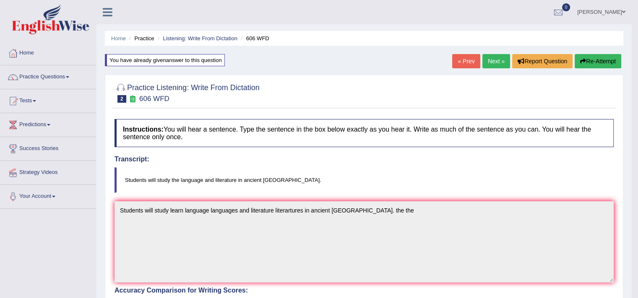
click at [589, 54] on button "Re-Attempt" at bounding box center [598, 61] width 47 height 14
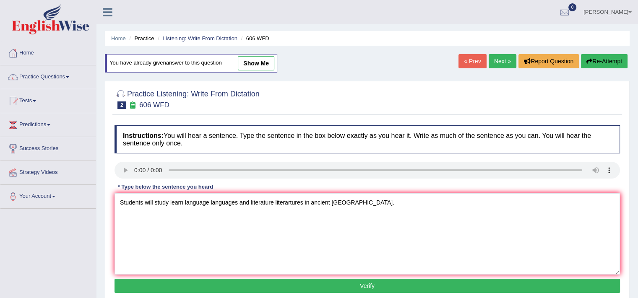
click at [169, 203] on textarea "Students will study learn language languages and literature literartures in anc…" at bounding box center [368, 234] width 506 height 81
click at [343, 200] on textarea "Students will study the learn language languages and literature literartures in…" at bounding box center [368, 234] width 506 height 81
click at [323, 202] on textarea "Students will study the learn language languages and literature literartures in…" at bounding box center [368, 234] width 506 height 81
type textarea "Students will study the learn language languages and literature literartures in…"
click at [364, 283] on button "Verify" at bounding box center [368, 286] width 506 height 14
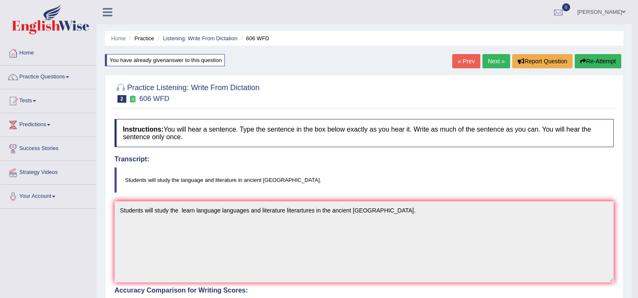
click at [497, 63] on link "Next »" at bounding box center [497, 61] width 28 height 14
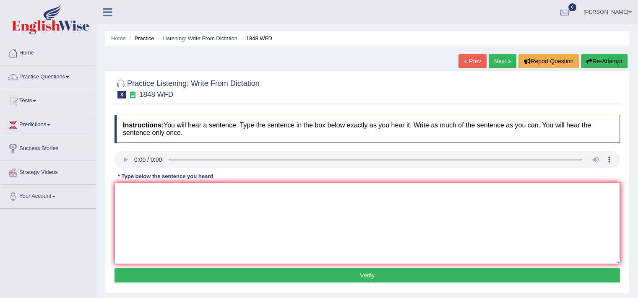
click at [165, 196] on textarea at bounding box center [368, 223] width 506 height 81
click at [165, 196] on textarea "Students must present a valid identification to enroll in this course." at bounding box center [368, 223] width 506 height 81
click at [157, 195] on textarea "Students must present a valid identification to enroll in this course." at bounding box center [368, 223] width 506 height 81
click at [138, 191] on textarea "Students must present a valid identification to enroll in this course." at bounding box center [368, 223] width 506 height 81
click at [159, 205] on textarea "Students must present a valid identification to enroll in this course." at bounding box center [368, 223] width 506 height 81
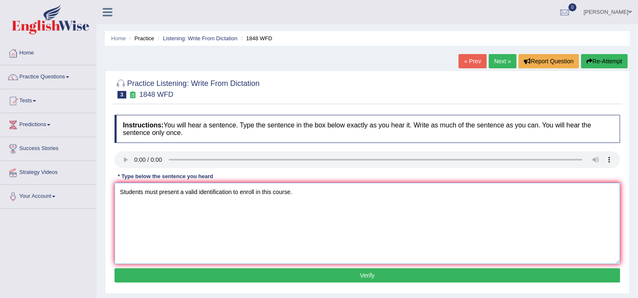
type textarea "Students must present a valid identification to enroll in this course."
click at [290, 277] on button "Verify" at bounding box center [368, 276] width 506 height 14
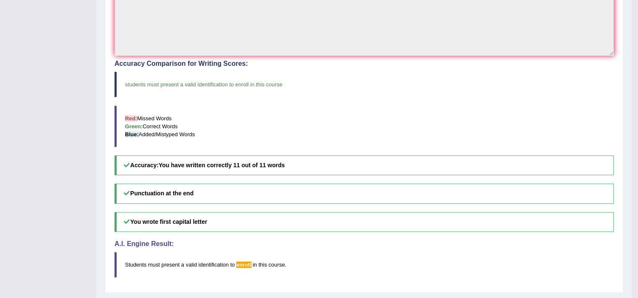
scroll to position [223, 0]
click at [398, 192] on h5 "Punctuation at the end" at bounding box center [365, 193] width 500 height 20
click at [240, 263] on span "enroll" at bounding box center [243, 265] width 15 height 6
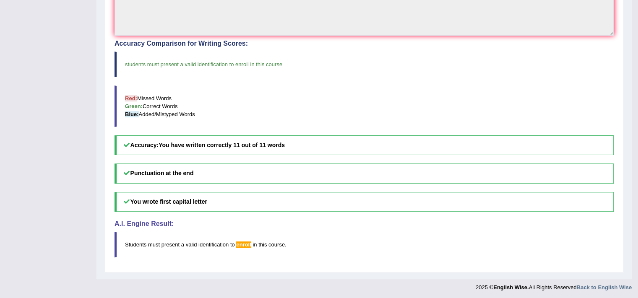
scroll to position [0, 0]
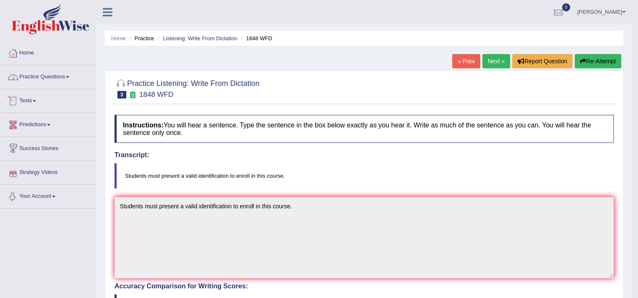
click at [59, 67] on link "Practice Questions" at bounding box center [48, 75] width 96 height 21
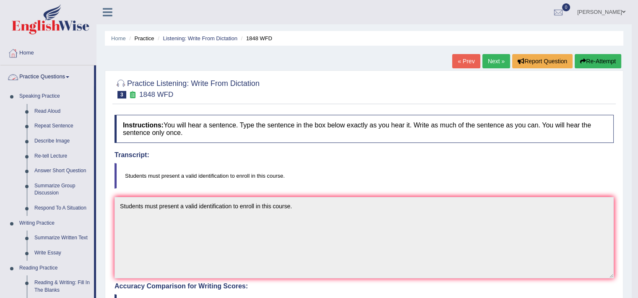
click at [58, 76] on link "Practice Questions" at bounding box center [47, 75] width 94 height 21
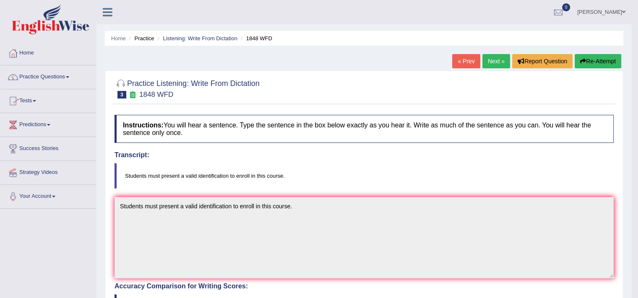
click at [58, 76] on link "Practice Questions" at bounding box center [48, 75] width 96 height 21
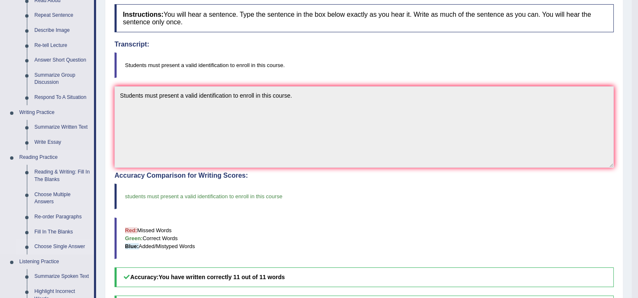
scroll to position [120, 0]
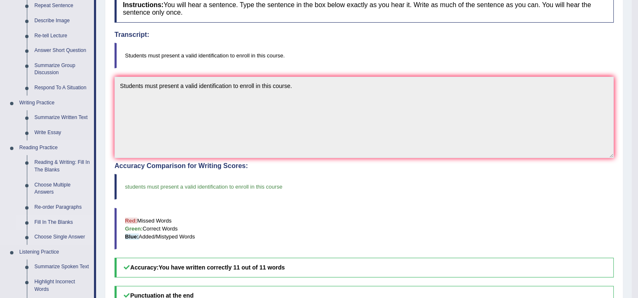
click at [59, 220] on link "Fill In The Blanks" at bounding box center [62, 222] width 63 height 15
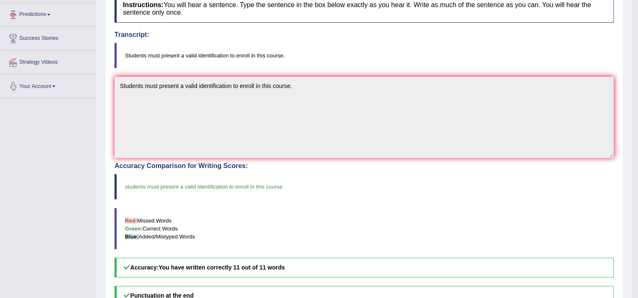
scroll to position [148, 0]
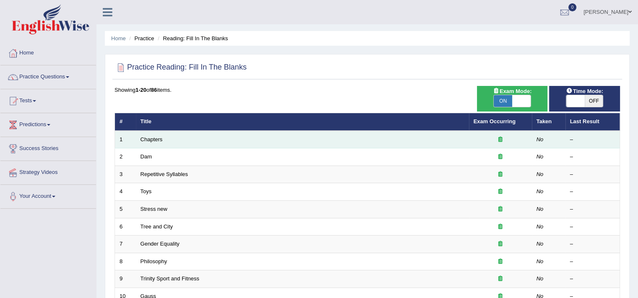
click at [144, 135] on td "Chapters" at bounding box center [302, 140] width 333 height 18
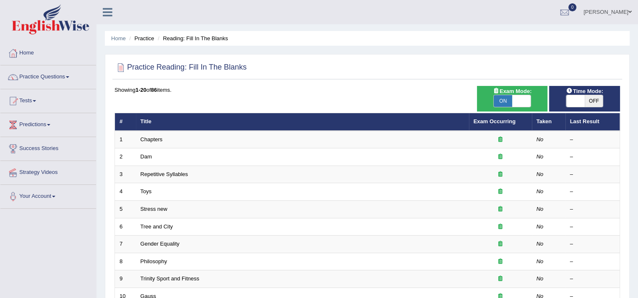
click at [598, 97] on span "OFF" at bounding box center [594, 101] width 18 height 12
checkbox input "true"
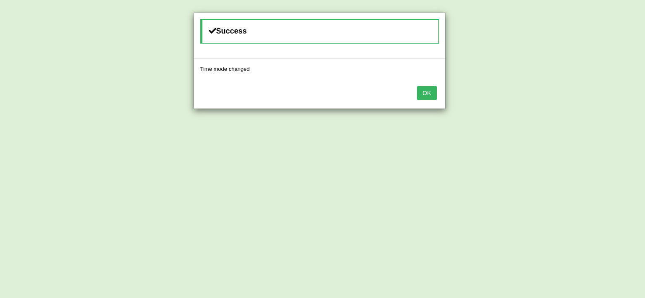
click at [421, 96] on button "OK" at bounding box center [426, 93] width 19 height 14
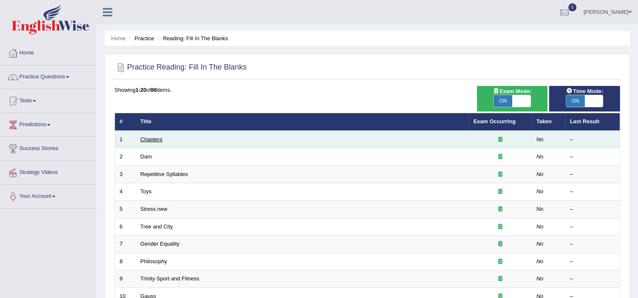
click at [157, 137] on link "Chapters" at bounding box center [152, 139] width 22 height 6
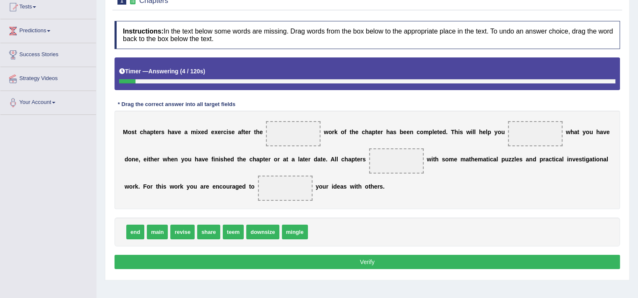
scroll to position [89, 0]
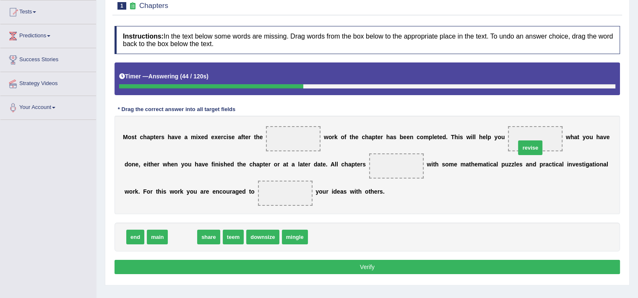
drag, startPoint x: 179, startPoint y: 236, endPoint x: 527, endPoint y: 146, distance: 359.9
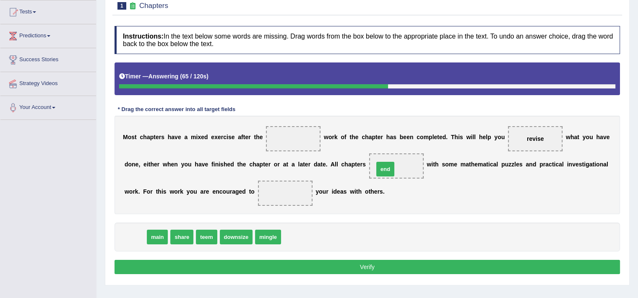
drag, startPoint x: 139, startPoint y: 238, endPoint x: 401, endPoint y: 167, distance: 271.4
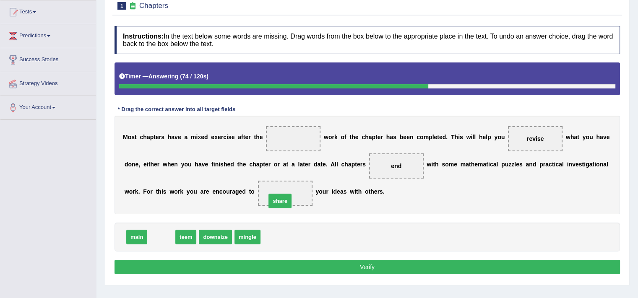
drag, startPoint x: 166, startPoint y: 233, endPoint x: 285, endPoint y: 196, distance: 124.3
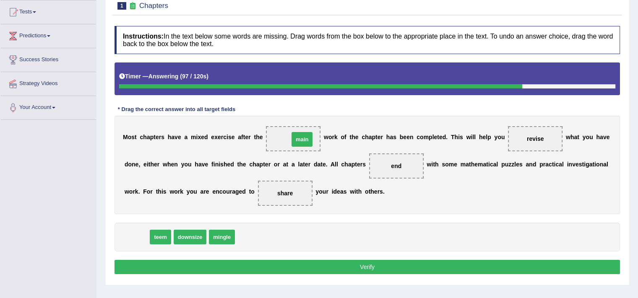
drag, startPoint x: 141, startPoint y: 236, endPoint x: 304, endPoint y: 140, distance: 189.5
click at [327, 272] on button "Verify" at bounding box center [368, 267] width 506 height 14
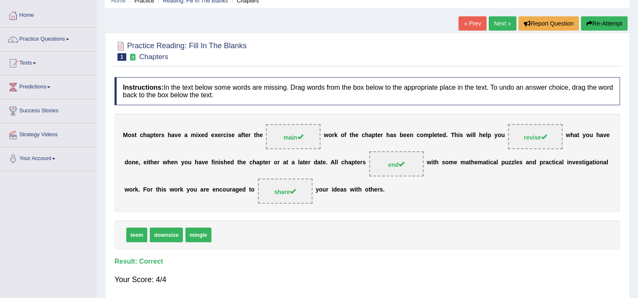
scroll to position [35, 0]
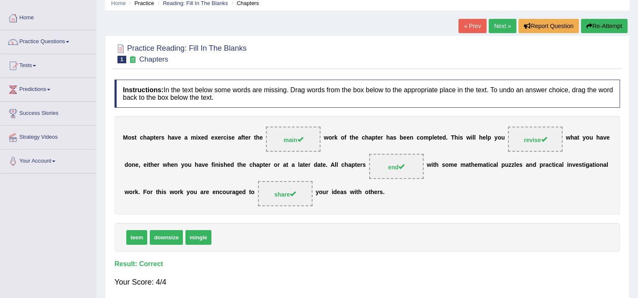
click at [497, 29] on link "Next »" at bounding box center [503, 26] width 28 height 14
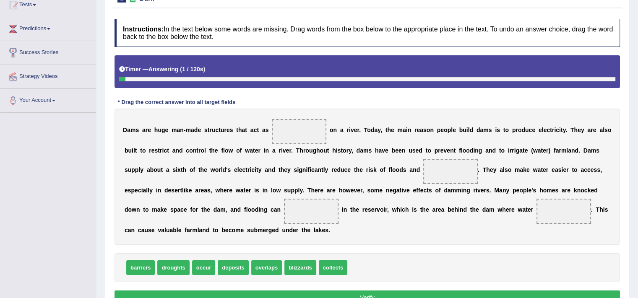
scroll to position [99, 0]
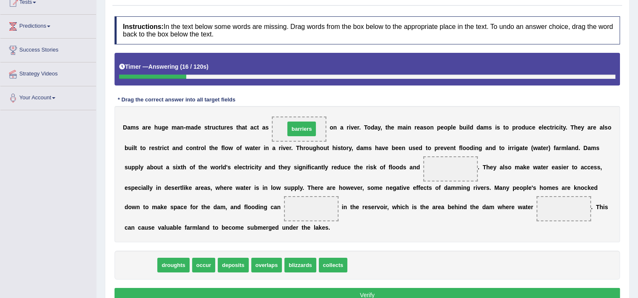
drag, startPoint x: 143, startPoint y: 262, endPoint x: 304, endPoint y: 126, distance: 211.4
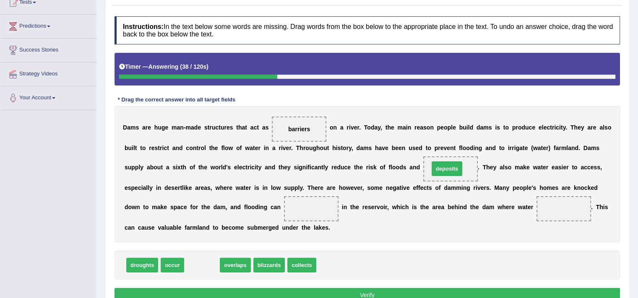
drag, startPoint x: 202, startPoint y: 264, endPoint x: 447, endPoint y: 167, distance: 263.5
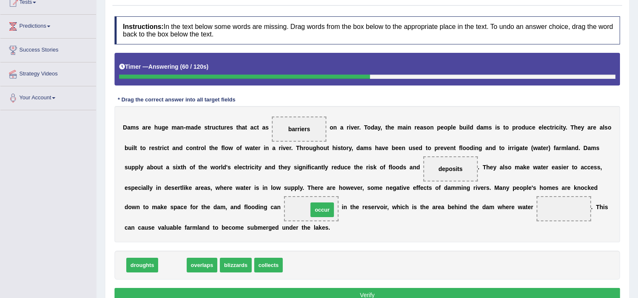
drag, startPoint x: 171, startPoint y: 264, endPoint x: 318, endPoint y: 207, distance: 157.6
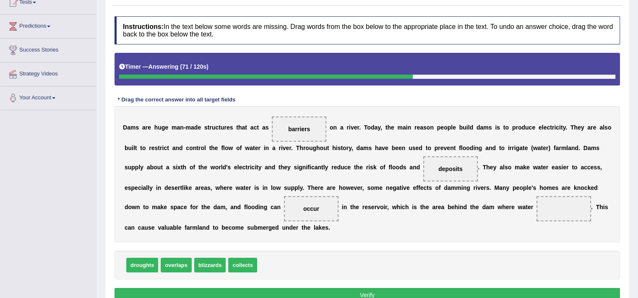
drag, startPoint x: 259, startPoint y: 262, endPoint x: 471, endPoint y: 230, distance: 214.8
click at [471, 230] on div "Instructions: In the text below some words are missing. Drag words from the box…" at bounding box center [367, 160] width 510 height 297
drag, startPoint x: 252, startPoint y: 267, endPoint x: 574, endPoint y: 208, distance: 327.8
click at [574, 208] on span "collects" at bounding box center [564, 208] width 30 height 15
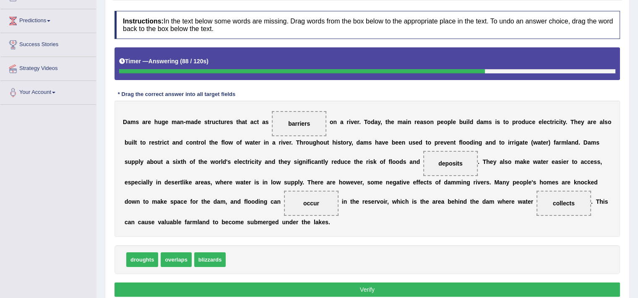
scroll to position [111, 0]
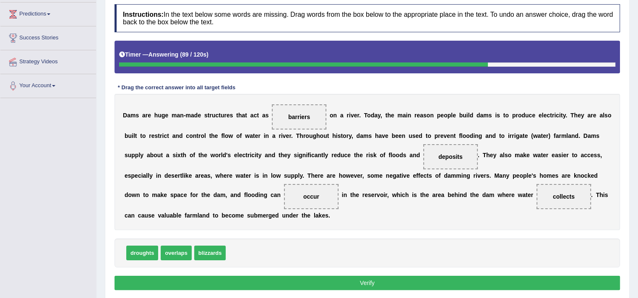
click at [374, 291] on div "Instructions: In the text below some words are missing. Drag words from the box…" at bounding box center [367, 148] width 510 height 297
click at [363, 273] on div "Instructions: In the text below some words are missing. Drag words from the box…" at bounding box center [367, 148] width 510 height 297
click at [364, 280] on button "Verify" at bounding box center [368, 283] width 506 height 14
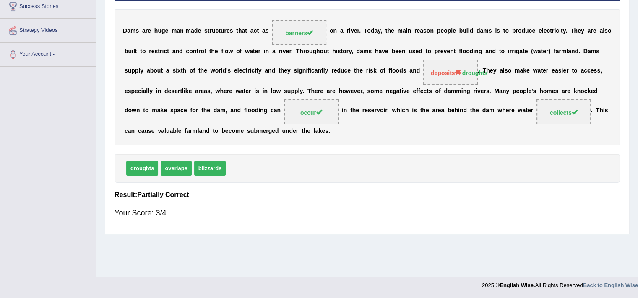
scroll to position [0, 0]
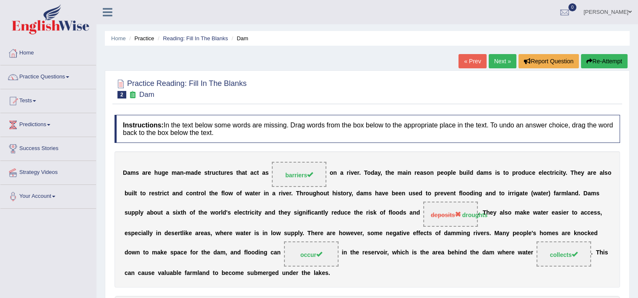
click at [497, 65] on link "Next »" at bounding box center [503, 61] width 28 height 14
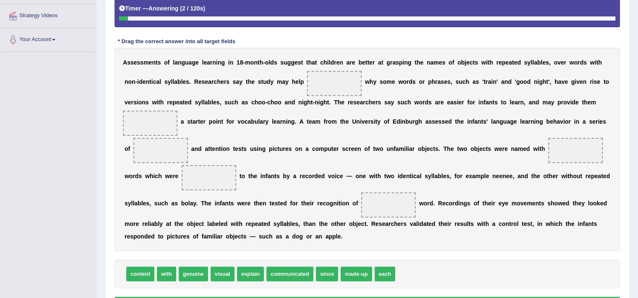
scroll to position [156, 0]
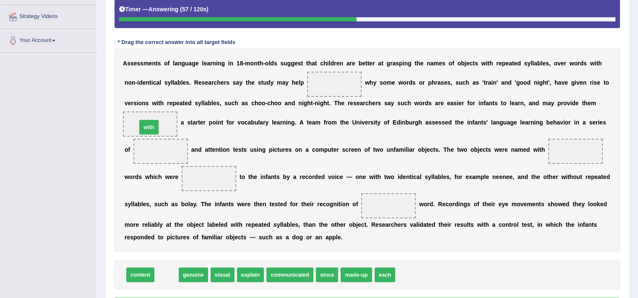
drag, startPoint x: 168, startPoint y: 276, endPoint x: 150, endPoint y: 127, distance: 149.6
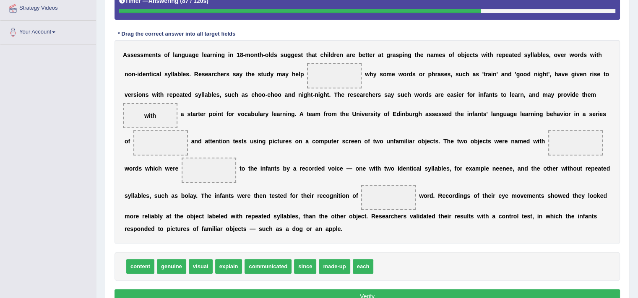
scroll to position [165, 0]
drag, startPoint x: 204, startPoint y: 264, endPoint x: 162, endPoint y: 144, distance: 126.5
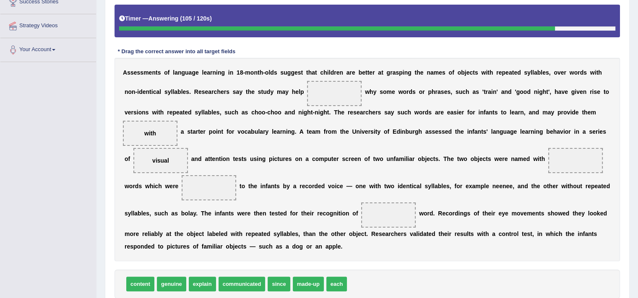
scroll to position [153, 0]
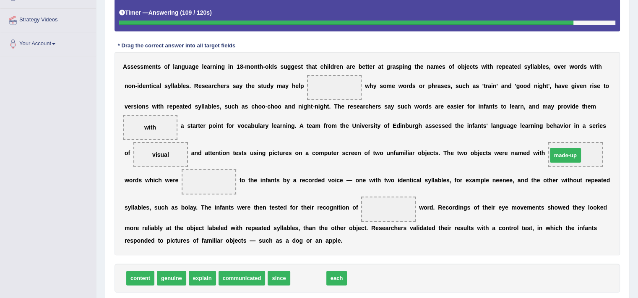
drag, startPoint x: 305, startPoint y: 277, endPoint x: 562, endPoint y: 152, distance: 285.7
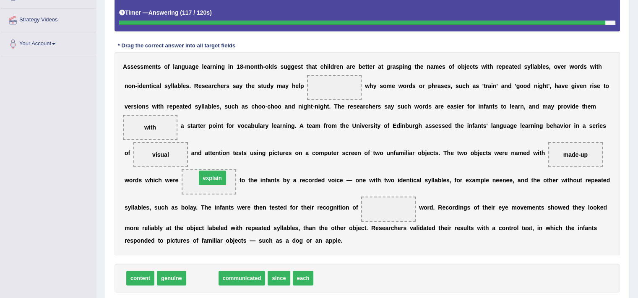
drag, startPoint x: 199, startPoint y: 279, endPoint x: 209, endPoint y: 181, distance: 98.3
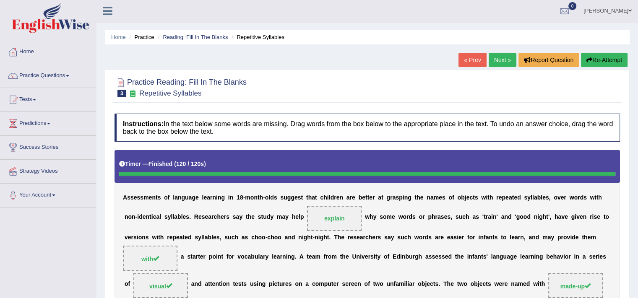
scroll to position [0, 0]
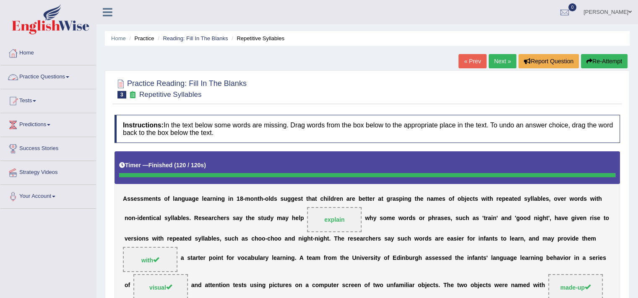
click at [51, 76] on link "Practice Questions" at bounding box center [48, 75] width 96 height 21
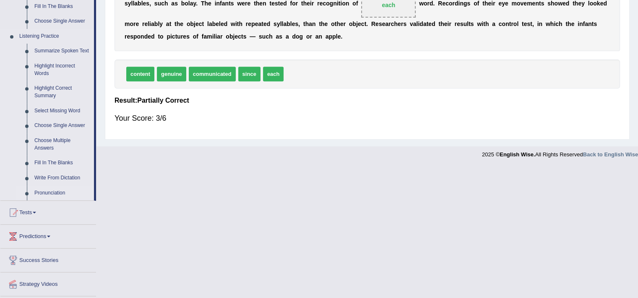
scroll to position [337, 0]
click at [43, 62] on link "Highlight Incorrect Words" at bounding box center [62, 69] width 63 height 22
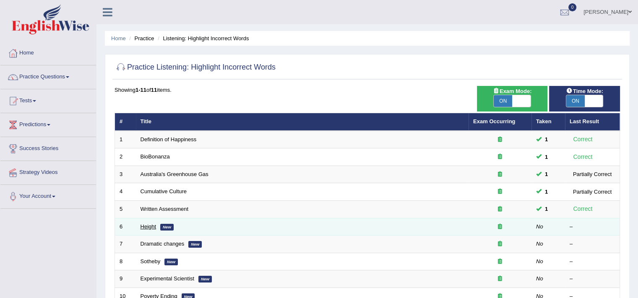
click at [146, 226] on link "Height" at bounding box center [149, 227] width 16 height 6
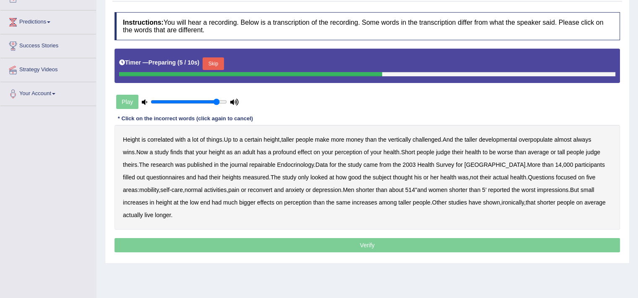
scroll to position [103, 0]
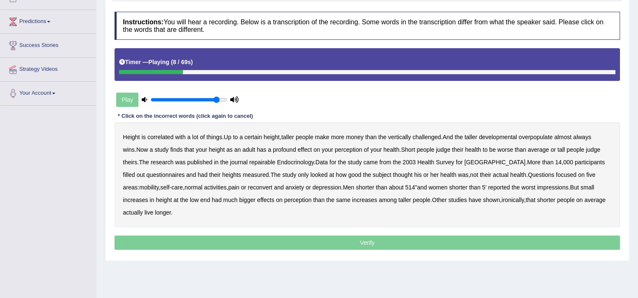
click at [505, 135] on b "developmental" at bounding box center [498, 137] width 38 height 7
click at [534, 137] on b "overpopulate" at bounding box center [536, 137] width 34 height 7
click at [505, 134] on b "developmental" at bounding box center [498, 137] width 38 height 7
click at [250, 162] on b "repairable" at bounding box center [262, 162] width 26 height 7
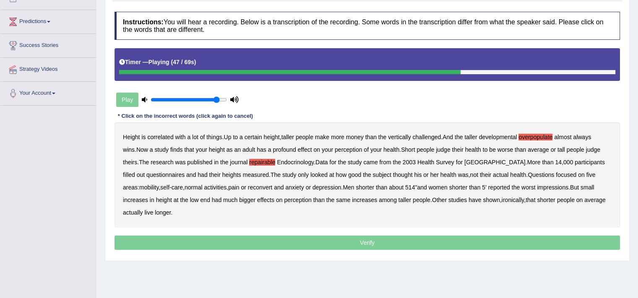
click at [248, 189] on b "reconvert" at bounding box center [260, 187] width 24 height 7
click at [309, 248] on p "Verify" at bounding box center [368, 243] width 506 height 14
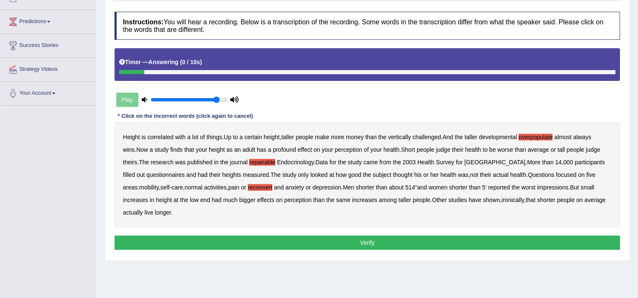
click at [327, 244] on button "Verify" at bounding box center [368, 243] width 506 height 14
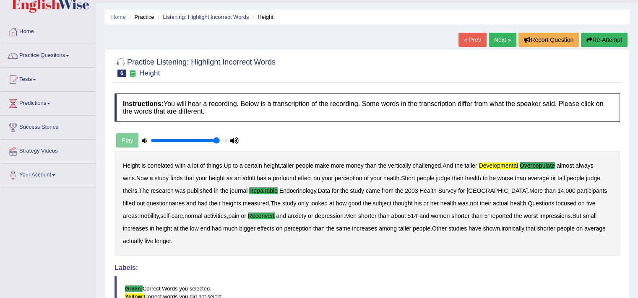
scroll to position [0, 0]
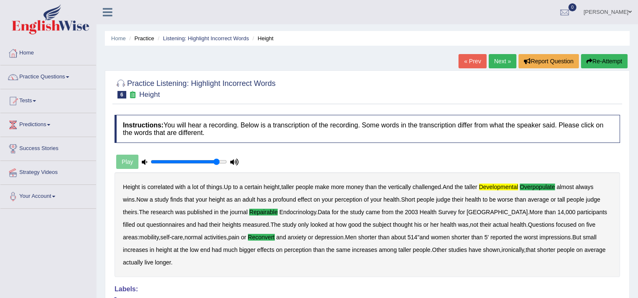
click at [500, 68] on link "Next »" at bounding box center [503, 61] width 28 height 14
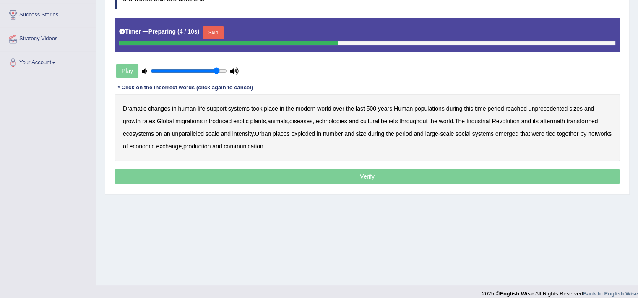
scroll to position [142, 0]
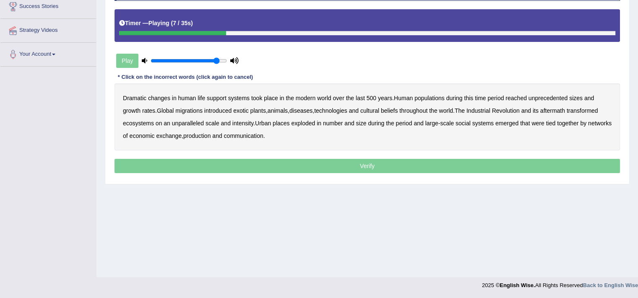
click at [434, 97] on b "populations" at bounding box center [430, 98] width 30 height 7
click at [557, 97] on b "unprecedented" at bounding box center [548, 98] width 39 height 7
click at [309, 108] on b "diseases" at bounding box center [301, 110] width 23 height 7
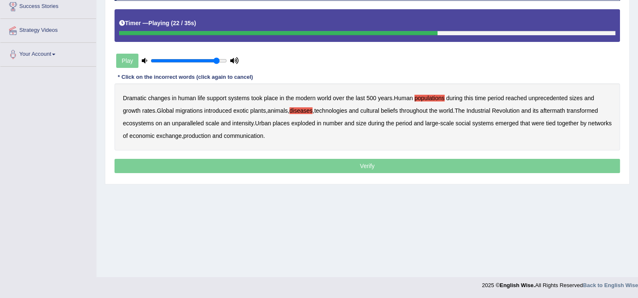
click at [144, 125] on b "ecosystems" at bounding box center [138, 123] width 31 height 7
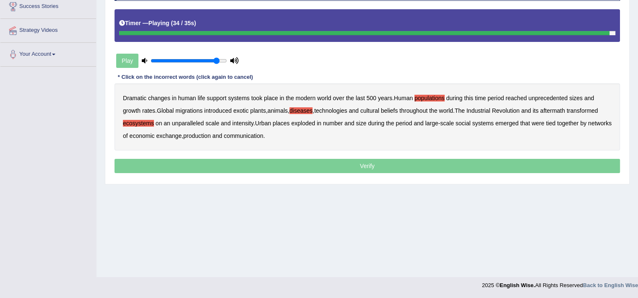
click at [211, 136] on b "production" at bounding box center [196, 136] width 27 height 7
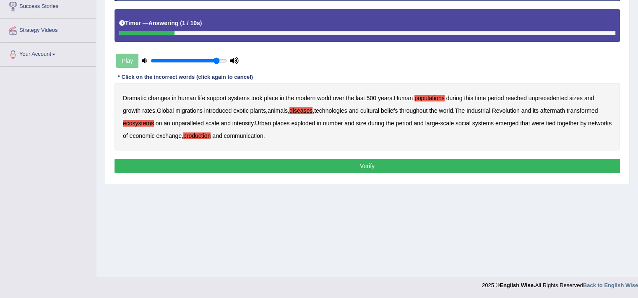
click at [339, 165] on button "Verify" at bounding box center [368, 166] width 506 height 14
